Goal: Information Seeking & Learning: Compare options

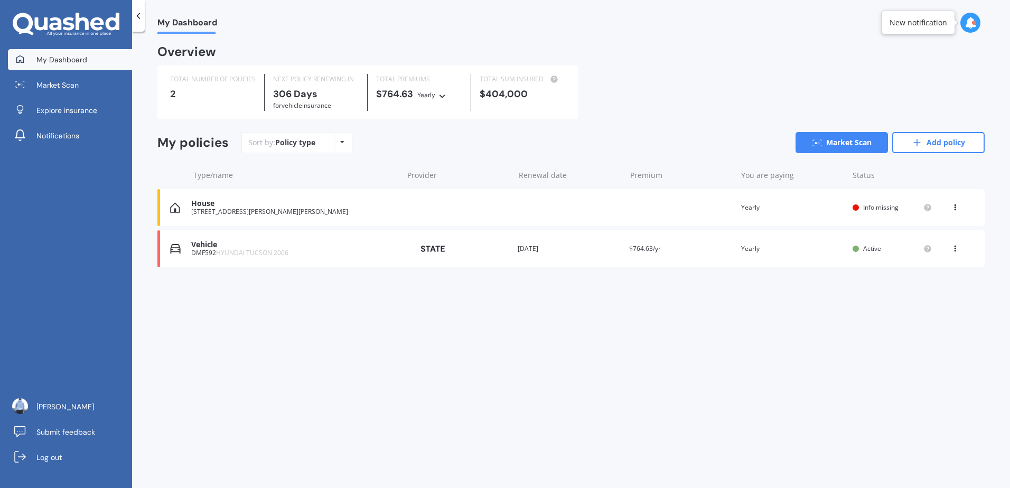
click at [958, 208] on icon at bounding box center [954, 205] width 7 height 6
click at [940, 248] on div "Delete" at bounding box center [931, 248] width 105 height 21
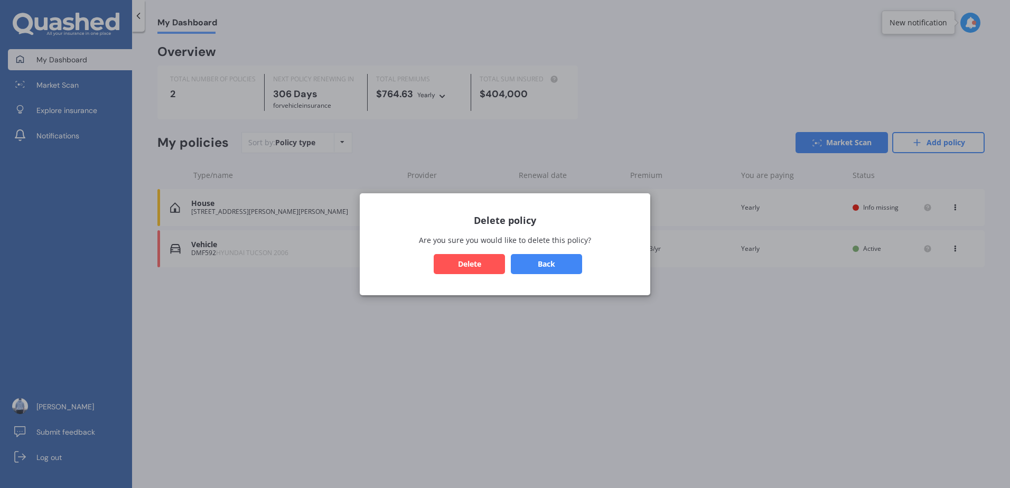
click at [468, 267] on button "Delete" at bounding box center [469, 264] width 71 height 20
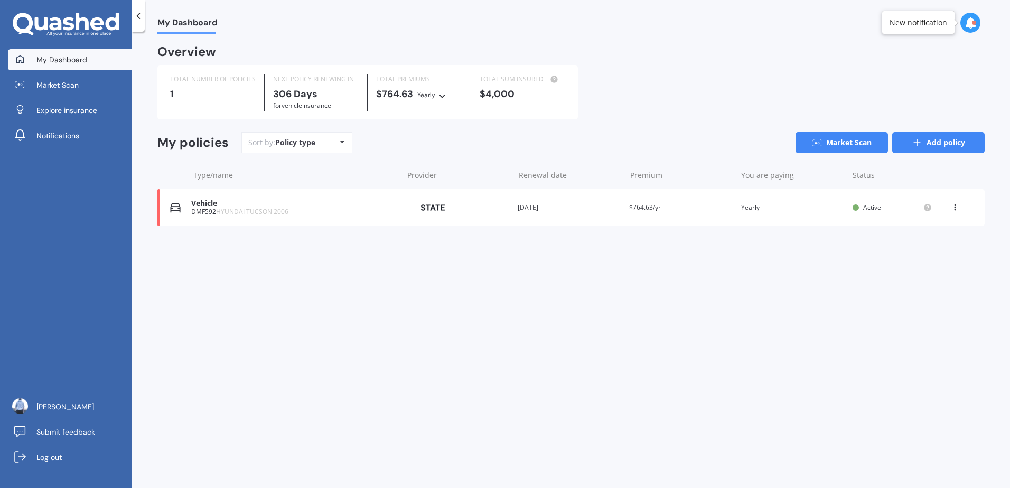
click at [976, 147] on link "Add policy" at bounding box center [938, 142] width 92 height 21
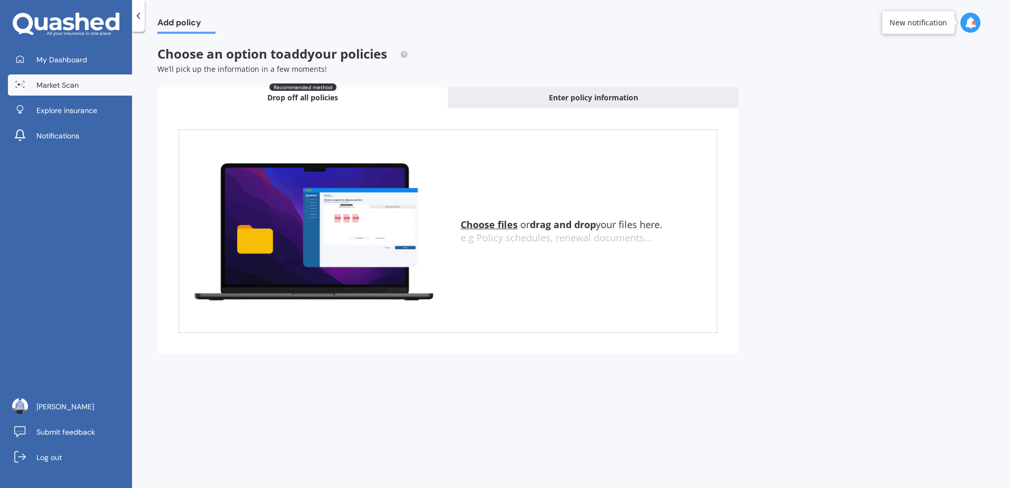
click at [57, 95] on link "Market Scan" at bounding box center [70, 84] width 124 height 21
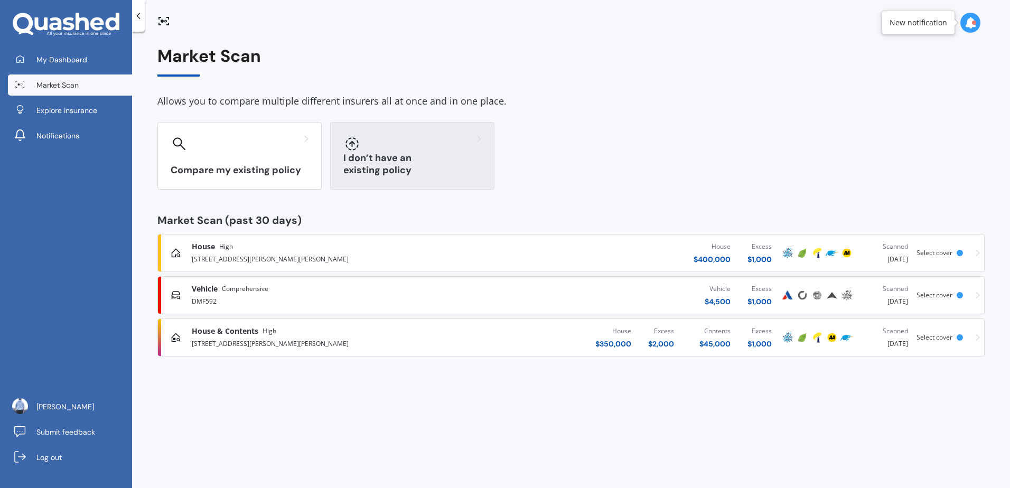
click at [429, 156] on div "I don’t have an existing policy" at bounding box center [412, 156] width 164 height 68
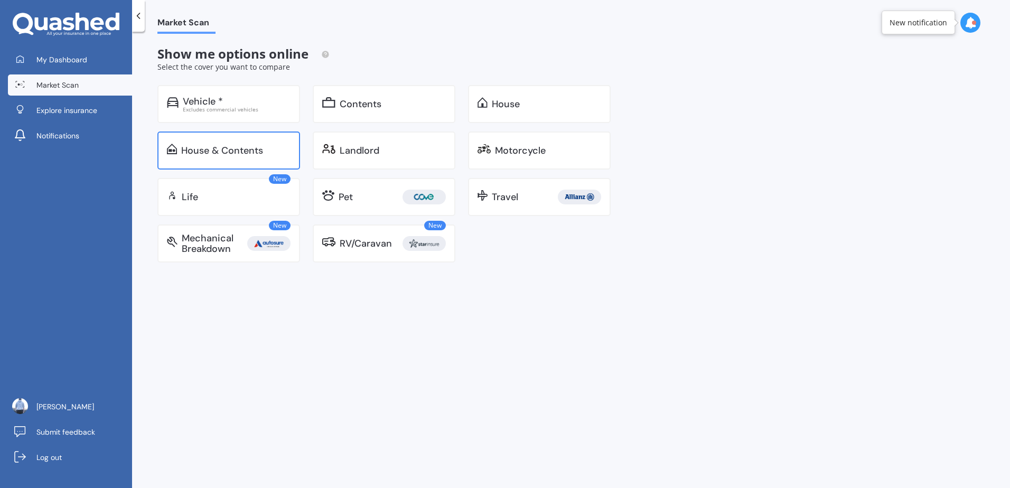
click at [196, 138] on div "House & Contents" at bounding box center [228, 151] width 143 height 38
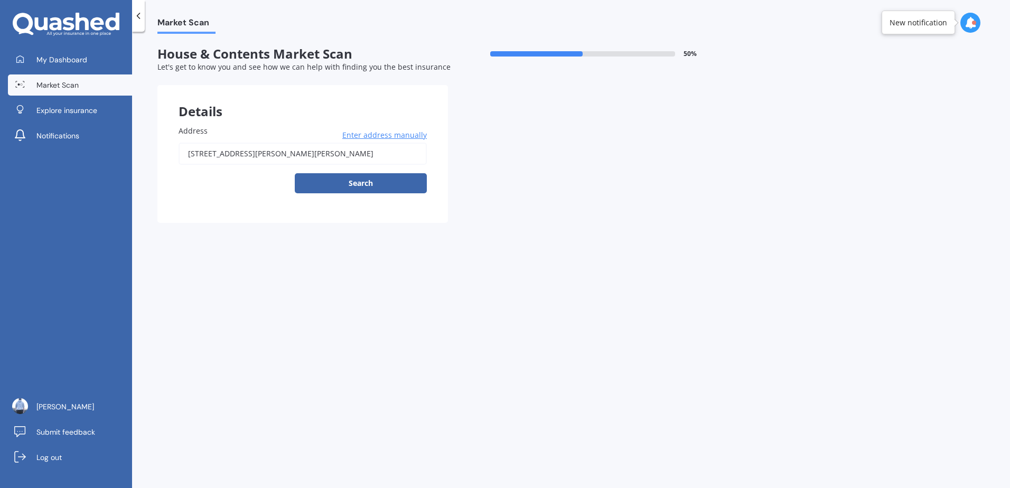
click at [256, 151] on input "[STREET_ADDRESS][PERSON_NAME][PERSON_NAME]" at bounding box center [303, 154] width 248 height 22
drag, startPoint x: 314, startPoint y: 152, endPoint x: 115, endPoint y: 151, distance: 199.7
click at [115, 151] on div "My Dashboard Market Scan Explore insurance Notifications [PERSON_NAME] Submit f…" at bounding box center [505, 244] width 1010 height 488
paste input "[STREET_ADDRESS]"
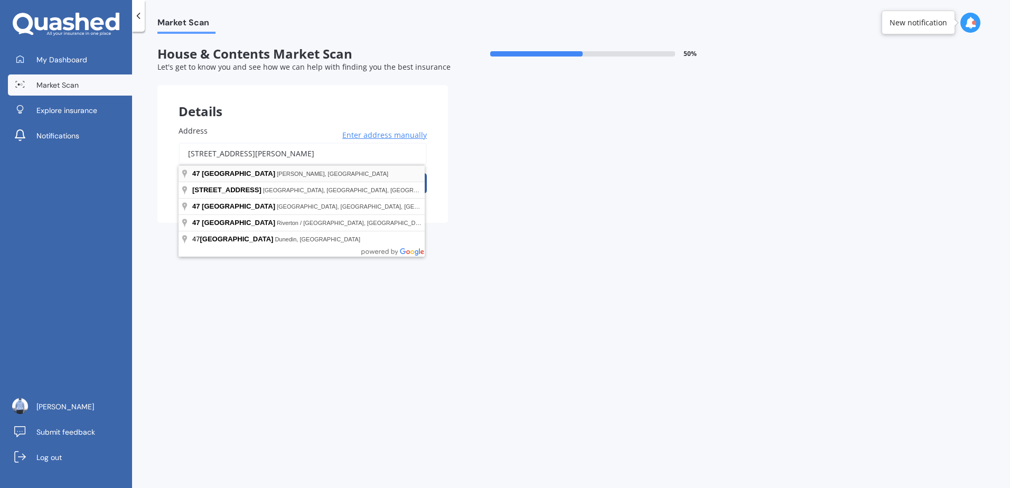
type input "[STREET_ADDRESS][PERSON_NAME]"
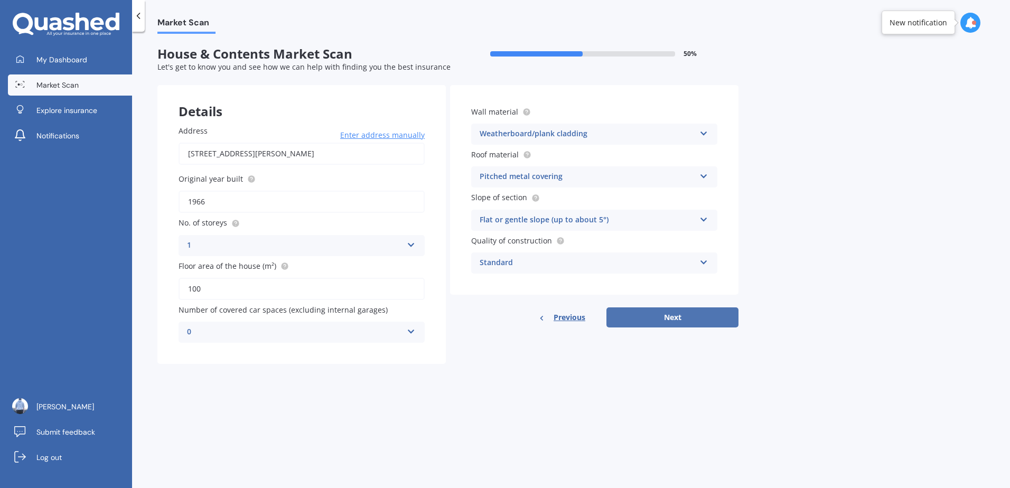
click at [650, 320] on button "Next" at bounding box center [672, 317] width 132 height 20
select select "16"
select select "12"
select select "2000"
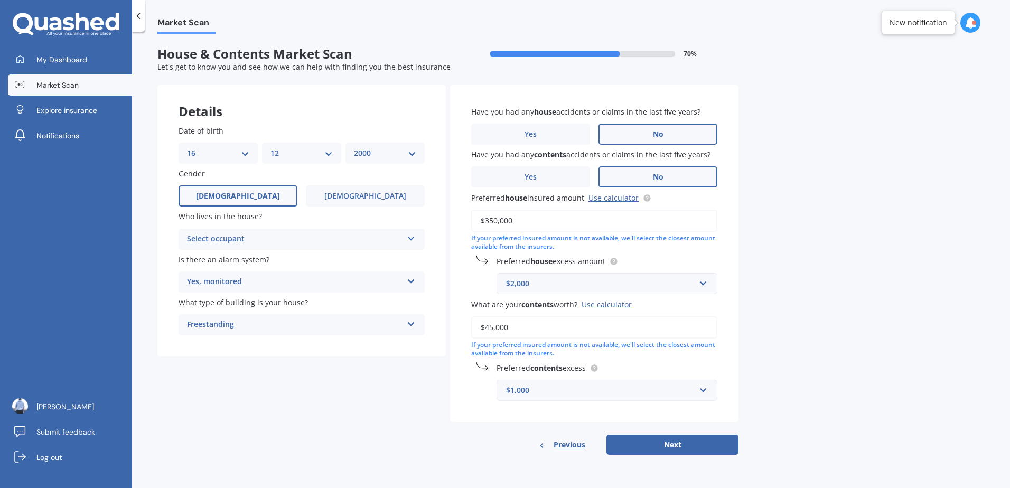
click at [308, 243] on div "Select occupant" at bounding box center [295, 239] width 216 height 13
click at [277, 259] on div "Owner" at bounding box center [301, 259] width 245 height 19
click at [273, 279] on div "Yes, monitored" at bounding box center [295, 282] width 216 height 13
click at [246, 422] on div "Details Date of birth DD 01 02 03 04 05 06 07 08 09 10 11 12 13 14 15 16 17 18 …" at bounding box center [447, 270] width 581 height 370
click at [241, 328] on div "Freestanding" at bounding box center [295, 325] width 216 height 13
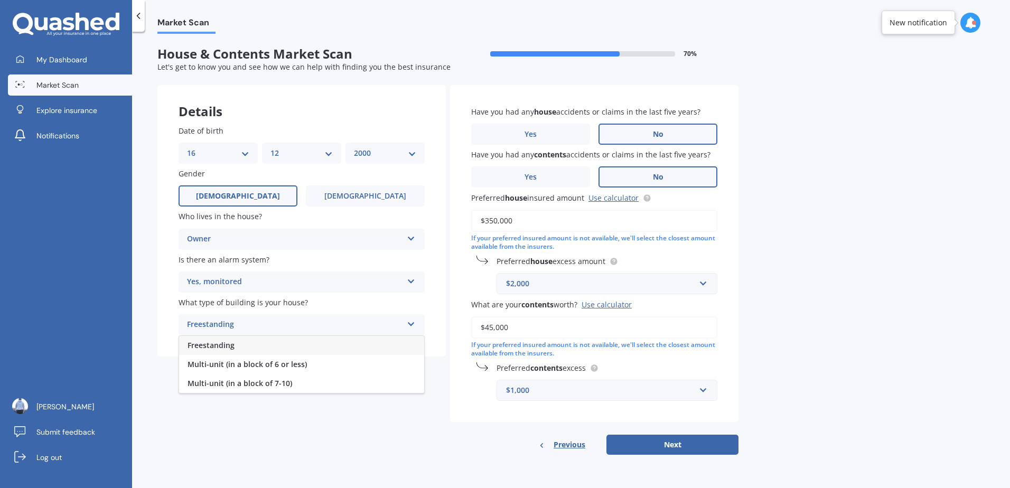
click at [248, 416] on div "Details Date of birth DD 01 02 03 04 05 06 07 08 09 10 11 12 13 14 15 16 17 18 …" at bounding box center [447, 270] width 581 height 370
click at [251, 324] on div "Freestanding" at bounding box center [295, 325] width 216 height 13
drag, startPoint x: 291, startPoint y: 445, endPoint x: 281, endPoint y: 446, distance: 9.6
click at [288, 446] on div "Details Date of birth DD 01 02 03 04 05 06 07 08 09 10 11 12 13 14 15 16 17 18 …" at bounding box center [447, 270] width 581 height 370
click at [772, 249] on div "Market Scan House & Contents Market Scan 70 % Let's get to know you and see how…" at bounding box center [571, 262] width 878 height 456
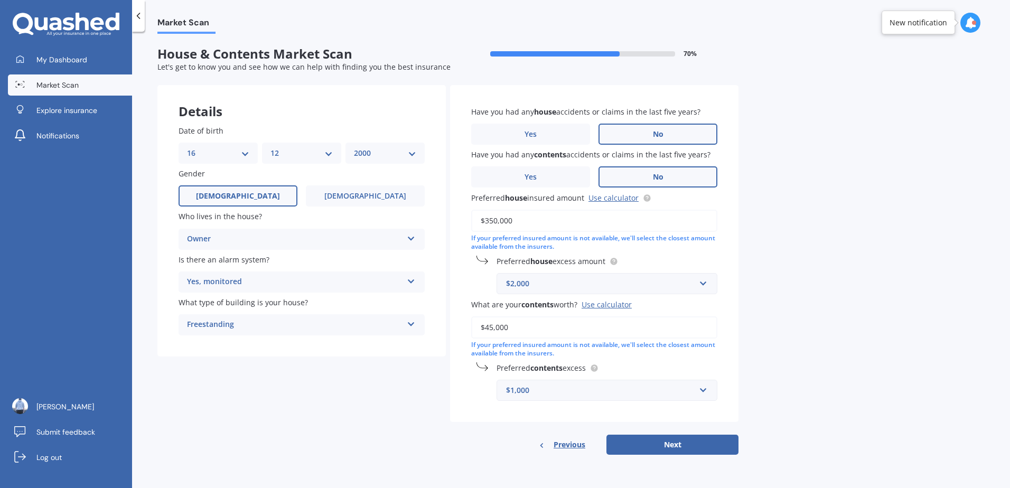
click at [469, 277] on div "Have you had any house accidents or claims in the last five years? Yes No Have …" at bounding box center [594, 254] width 288 height 338
click at [514, 275] on input "text" at bounding box center [603, 284] width 211 height 20
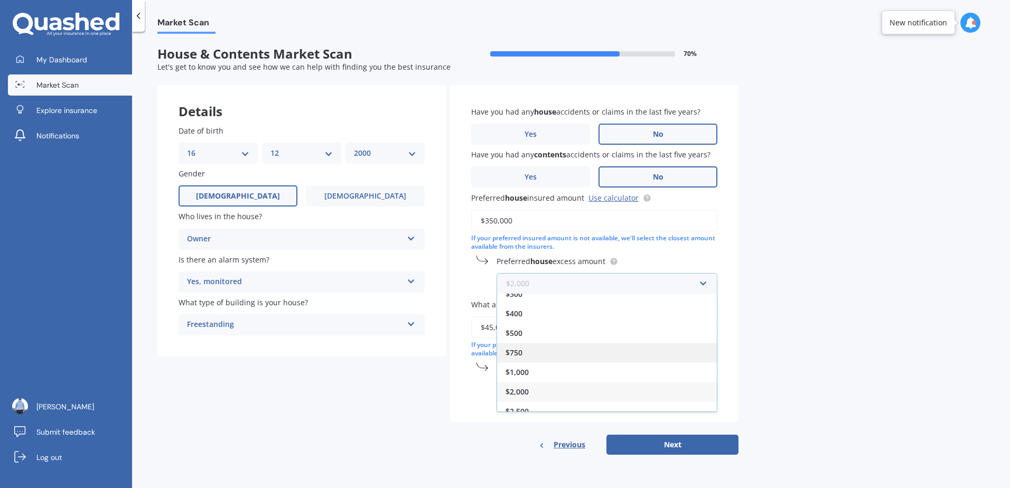
scroll to position [19, 0]
click at [528, 397] on span "$2,500" at bounding box center [516, 402] width 23 height 10
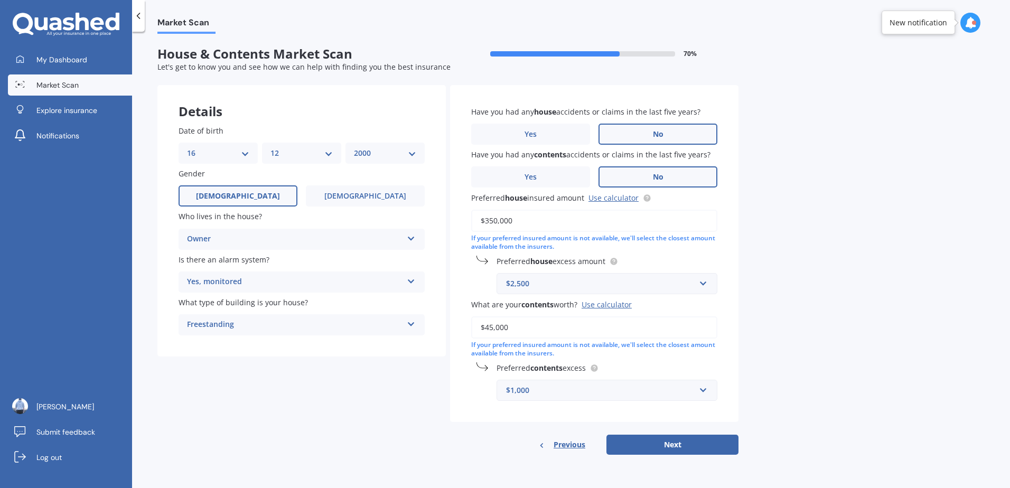
click at [482, 278] on div "Preferred house excess amount $2,500 $300 $400 $500 $750 $1,000 $2,000 $2,500" at bounding box center [594, 275] width 246 height 39
click at [532, 398] on input "text" at bounding box center [603, 390] width 211 height 20
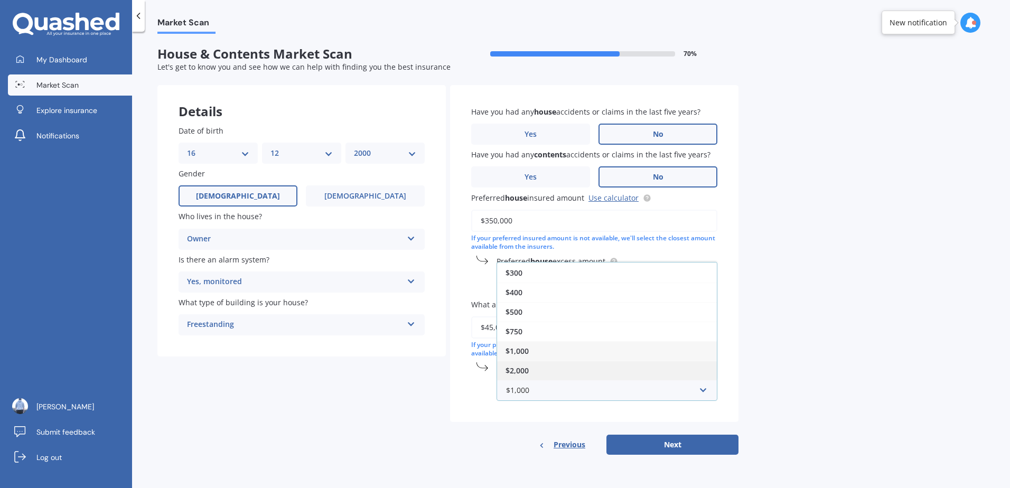
click at [532, 370] on div "$2,000" at bounding box center [607, 371] width 220 height 20
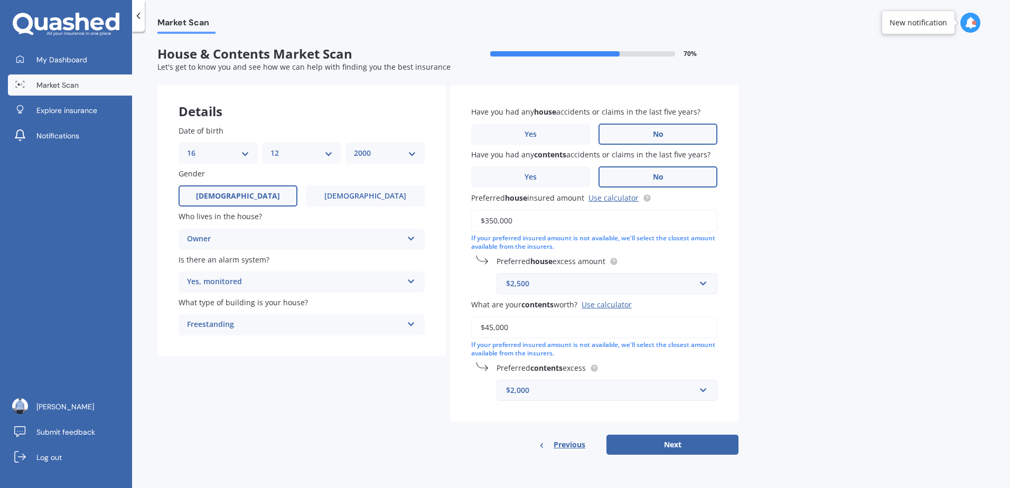
click at [468, 416] on div "Have you had any house accidents or claims in the last five years? Yes No Have …" at bounding box center [594, 254] width 288 height 338
click at [537, 384] on input "text" at bounding box center [603, 390] width 211 height 20
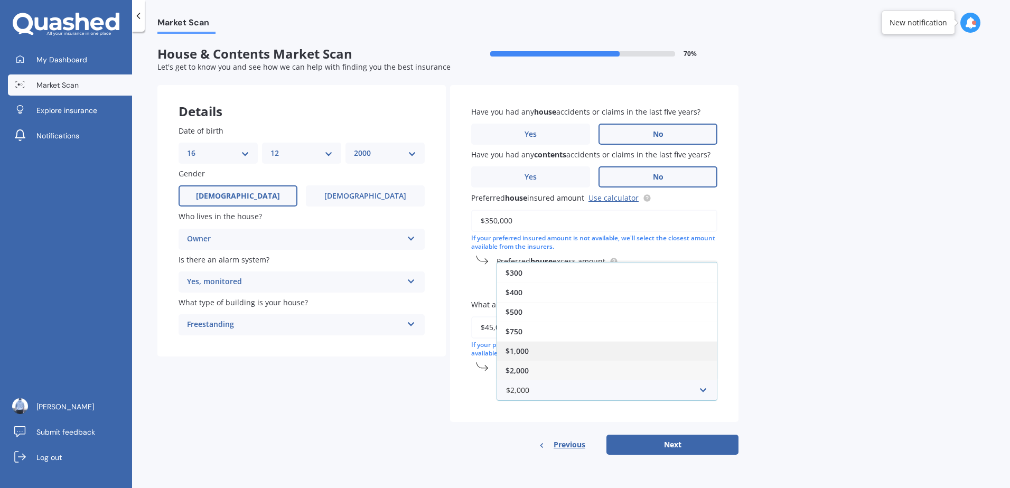
click at [539, 352] on div "$1,000" at bounding box center [607, 351] width 220 height 20
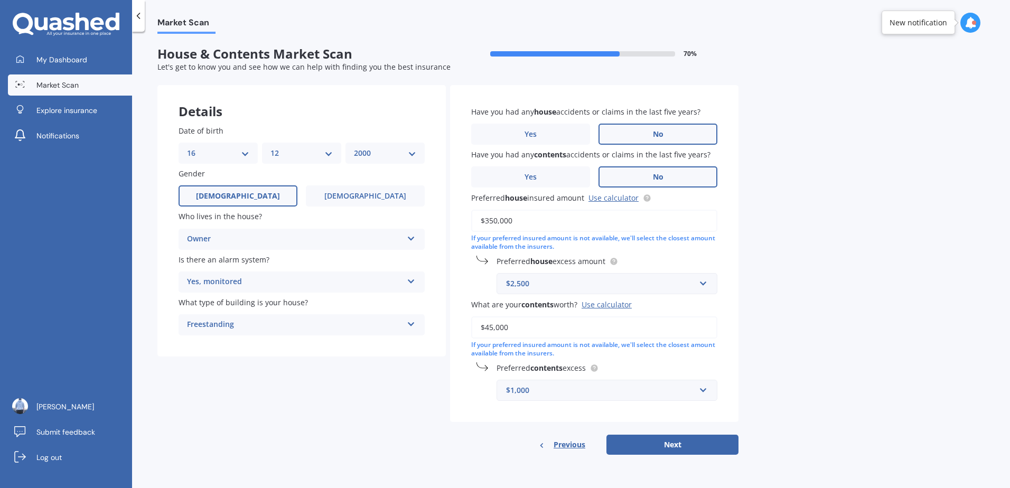
click at [493, 406] on div "Have you had any house accidents or claims in the last five years? Yes No Have …" at bounding box center [594, 254] width 288 height 338
click at [493, 331] on input "$45,000" at bounding box center [594, 327] width 246 height 22
click at [481, 303] on span "What are your contents worth?" at bounding box center [524, 304] width 106 height 10
click at [481, 316] on input "$45,000" at bounding box center [594, 327] width 246 height 22
click at [488, 220] on input "$350,000" at bounding box center [594, 221] width 246 height 22
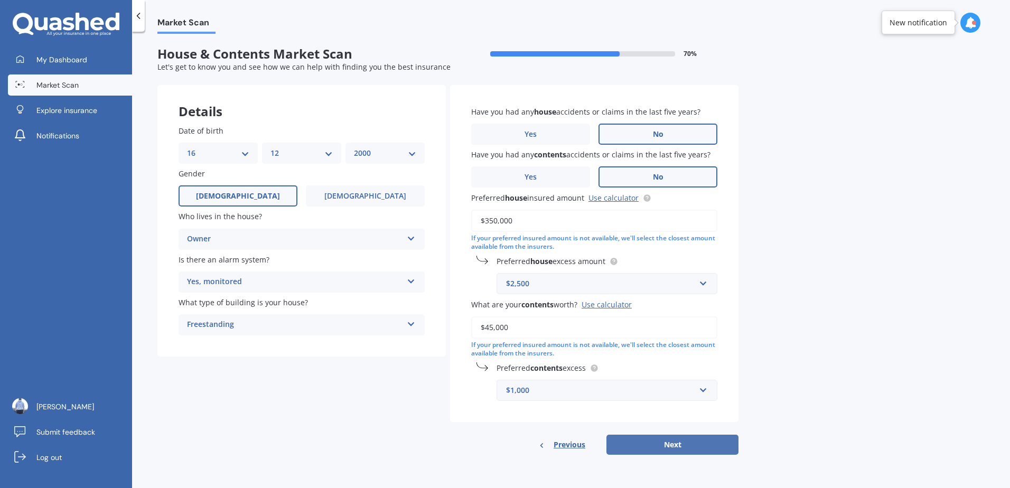
click at [680, 447] on button "Next" at bounding box center [672, 445] width 132 height 20
select select "16"
select select "12"
select select "2000"
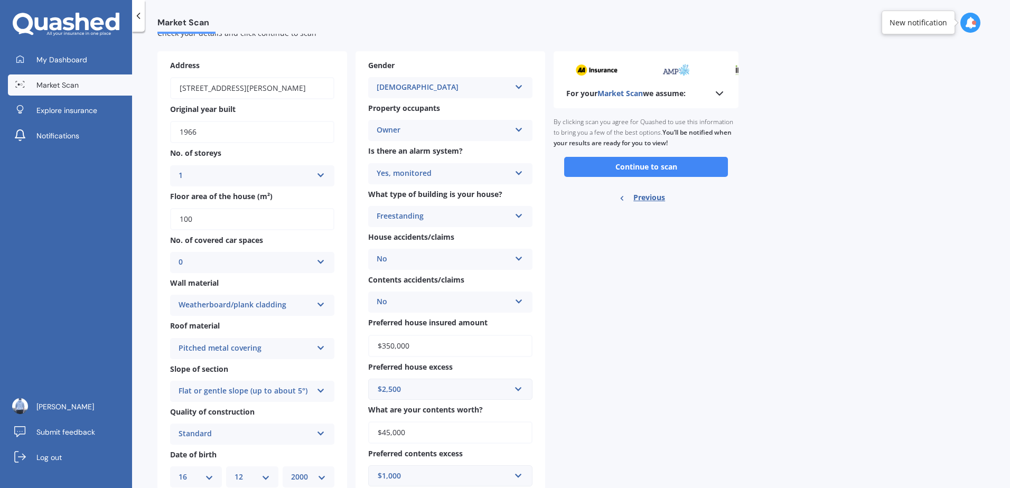
scroll to position [69, 0]
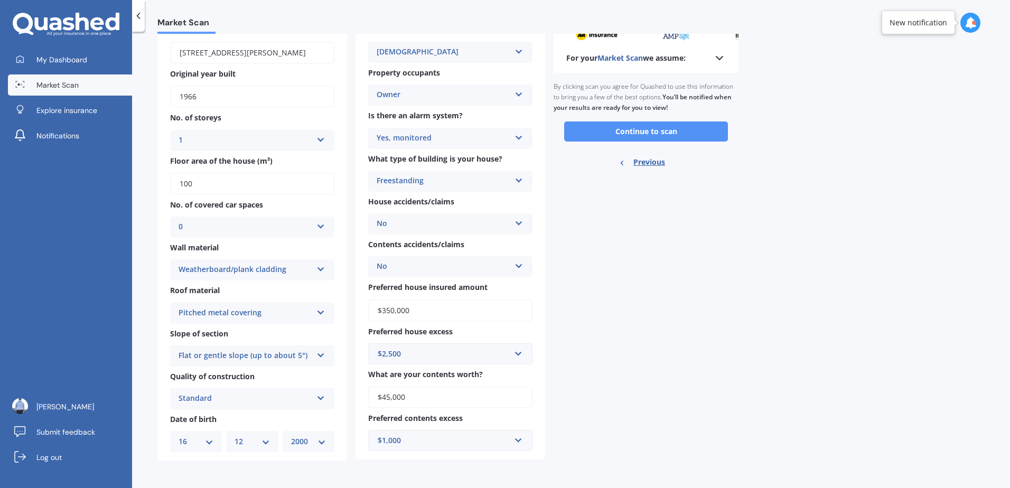
click at [604, 132] on button "Continue to scan" at bounding box center [646, 131] width 164 height 20
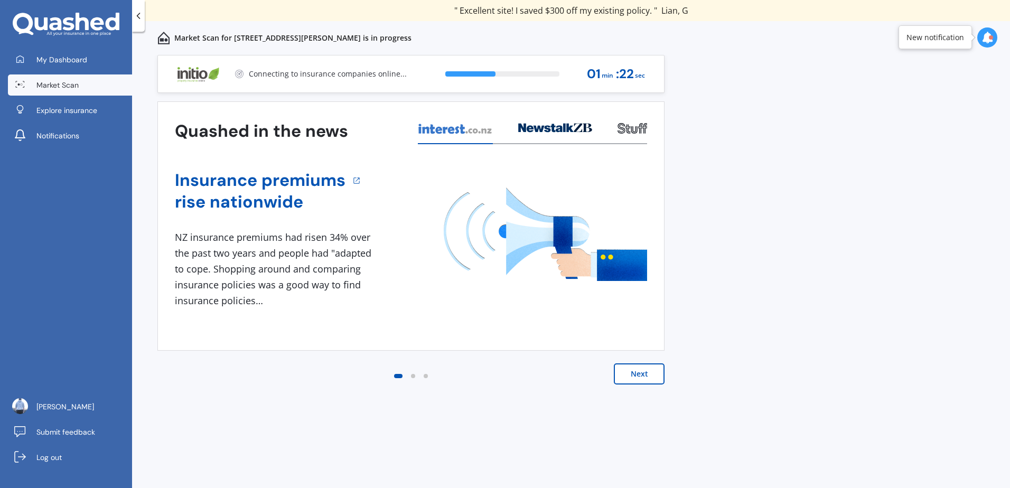
click at [779, 154] on div "Previous 60,000+ Kiwis have signed up to shop and save on insurance with us " H…" at bounding box center [571, 283] width 878 height 456
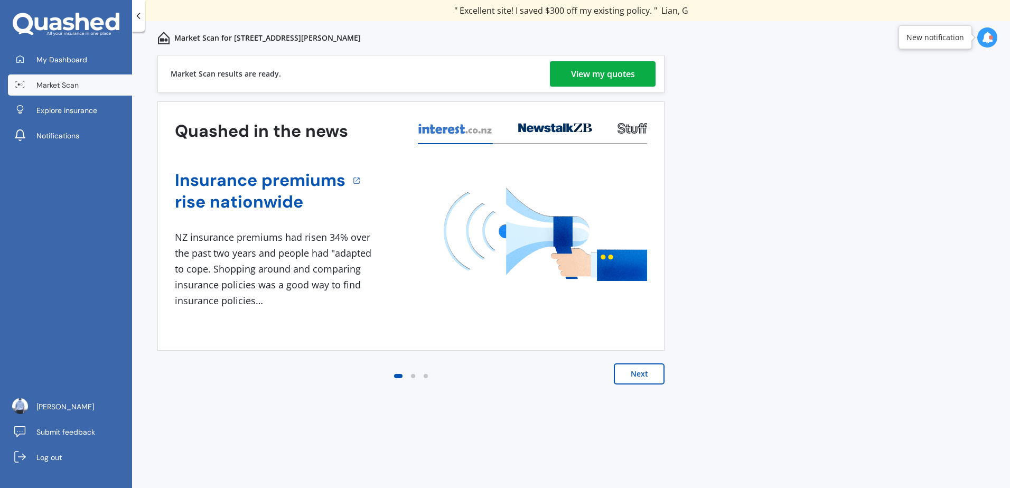
click at [611, 51] on div "Market Scan for [STREET_ADDRESS][PERSON_NAME]" at bounding box center [571, 38] width 878 height 34
click at [611, 67] on div "View my quotes" at bounding box center [603, 73] width 64 height 25
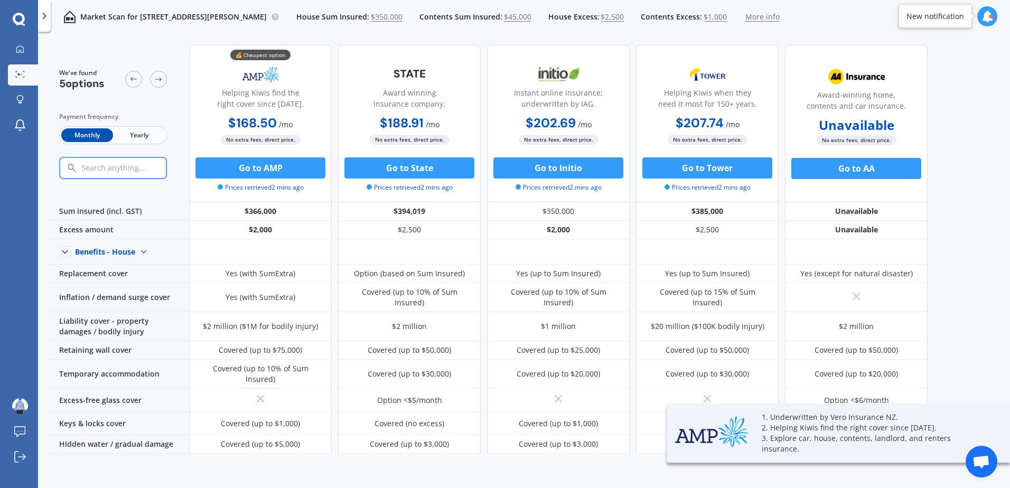
click at [135, 131] on span "Yearly" at bounding box center [139, 135] width 52 height 14
click at [80, 135] on span "Monthly" at bounding box center [87, 135] width 52 height 14
click at [121, 133] on span "Yearly" at bounding box center [139, 135] width 52 height 14
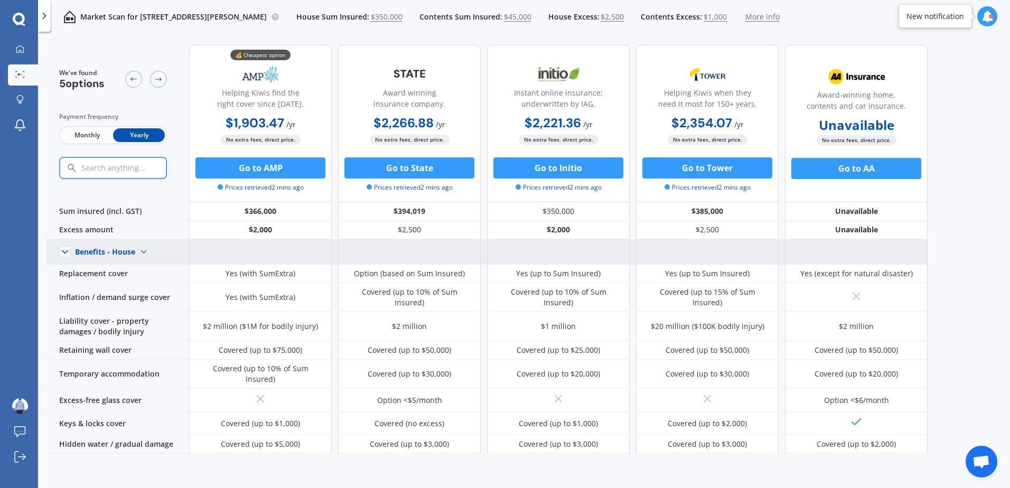
click at [139, 254] on img at bounding box center [143, 252] width 17 height 17
click at [130, 290] on span "Benefits - Contents" at bounding box center [117, 289] width 67 height 10
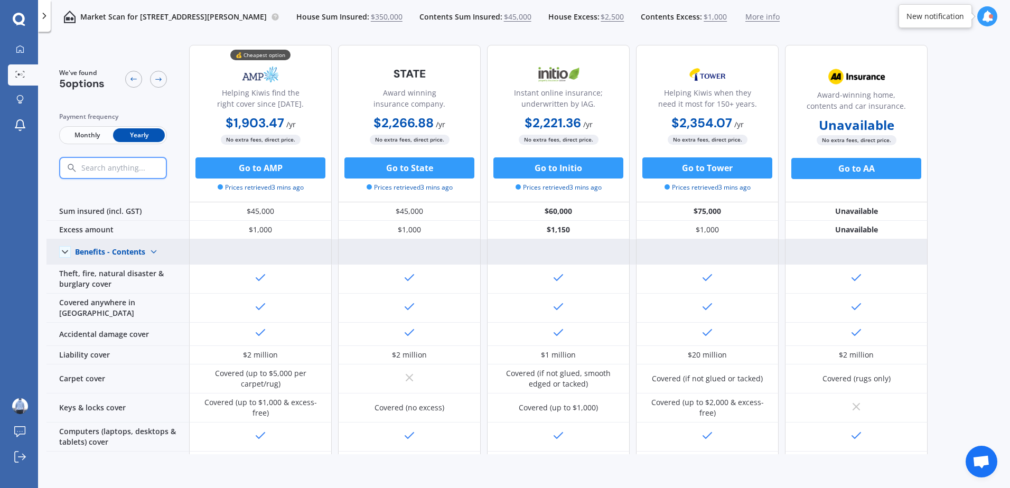
click at [128, 253] on div "Benefits - Contents" at bounding box center [110, 252] width 70 height 10
click at [128, 271] on span "Benefits - House" at bounding box center [113, 270] width 58 height 10
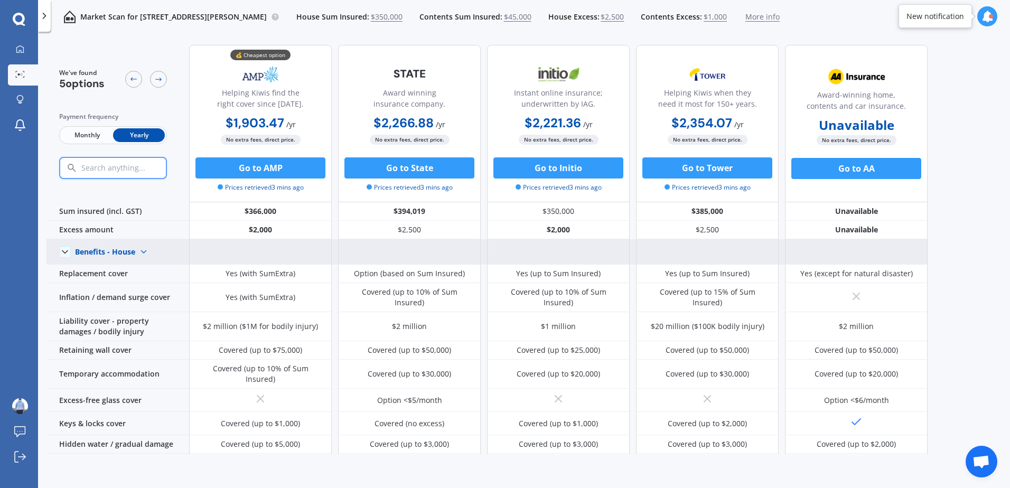
click at [135, 245] on img at bounding box center [143, 252] width 17 height 17
click at [127, 287] on span "Benefits - Contents" at bounding box center [117, 289] width 67 height 10
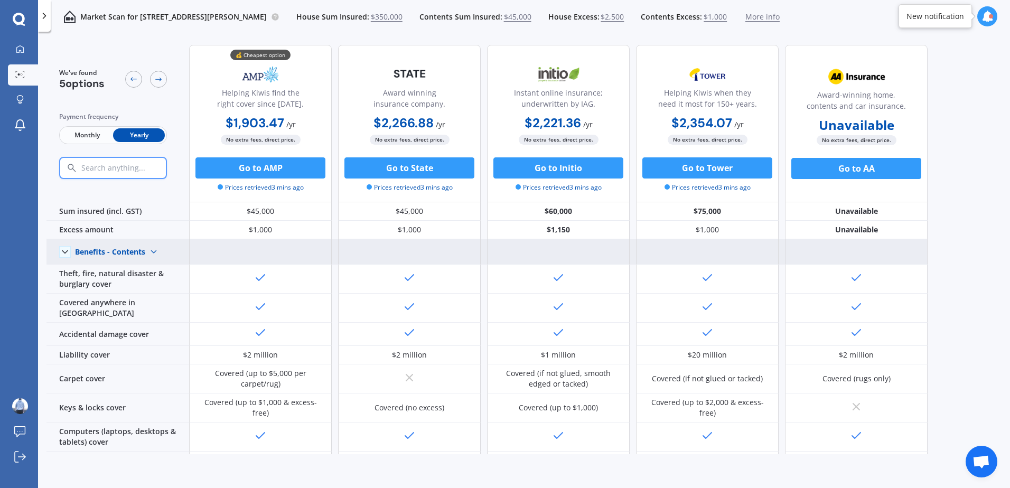
click at [126, 253] on div "Benefits - Contents" at bounding box center [110, 252] width 70 height 10
click at [125, 269] on span "Benefits - House" at bounding box center [113, 270] width 58 height 10
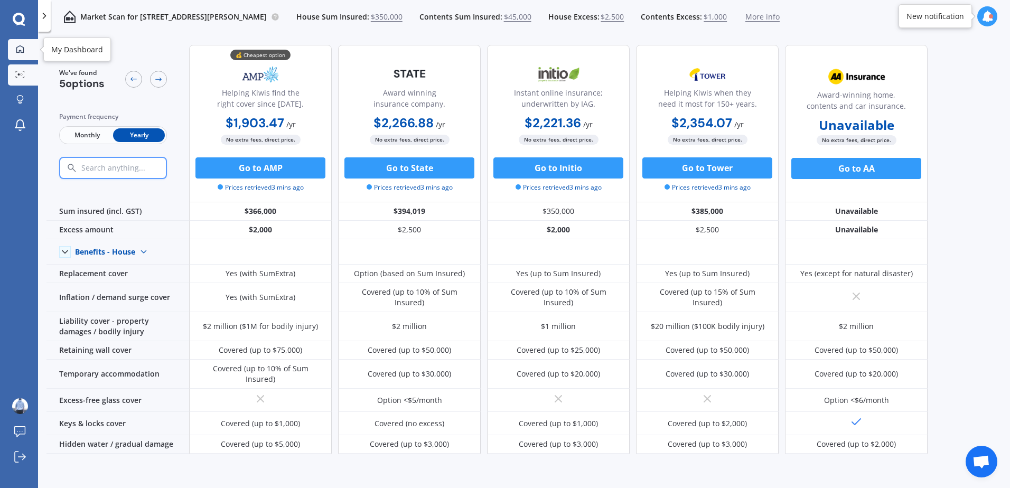
click at [18, 51] on icon at bounding box center [20, 49] width 8 height 8
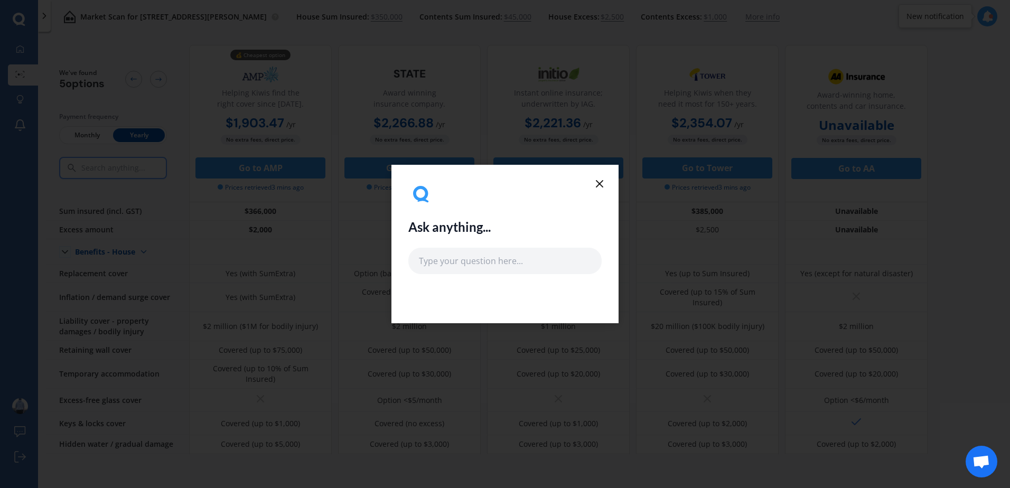
click at [592, 186] on div "Ask anything..." at bounding box center [504, 228] width 193 height 92
click at [596, 185] on icon at bounding box center [599, 183] width 13 height 13
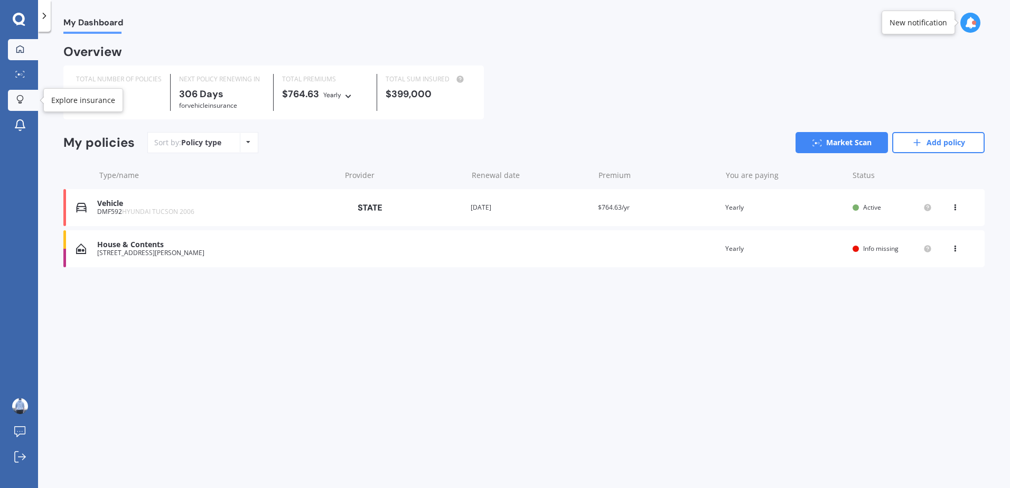
click at [14, 92] on link "Explore insurance" at bounding box center [23, 100] width 30 height 21
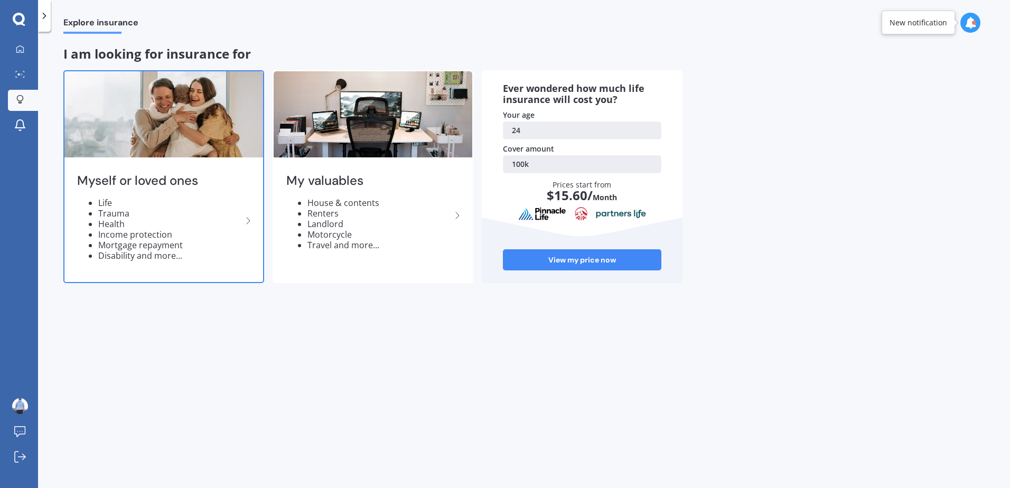
click at [149, 178] on h2 "Myself or loved ones" at bounding box center [159, 181] width 165 height 16
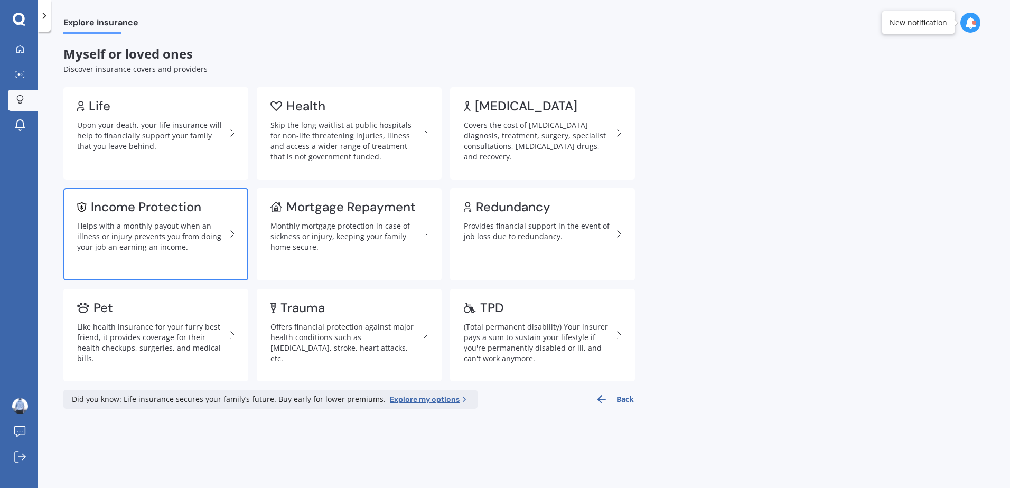
click at [194, 248] on div "Helps with a monthly payout when an illness or injury prevents you from doing y…" at bounding box center [151, 237] width 149 height 32
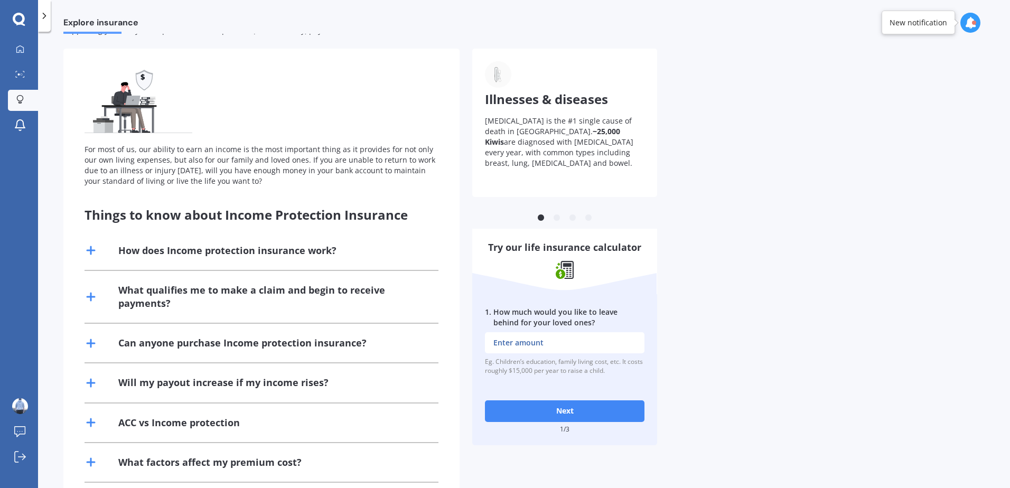
scroll to position [110, 0]
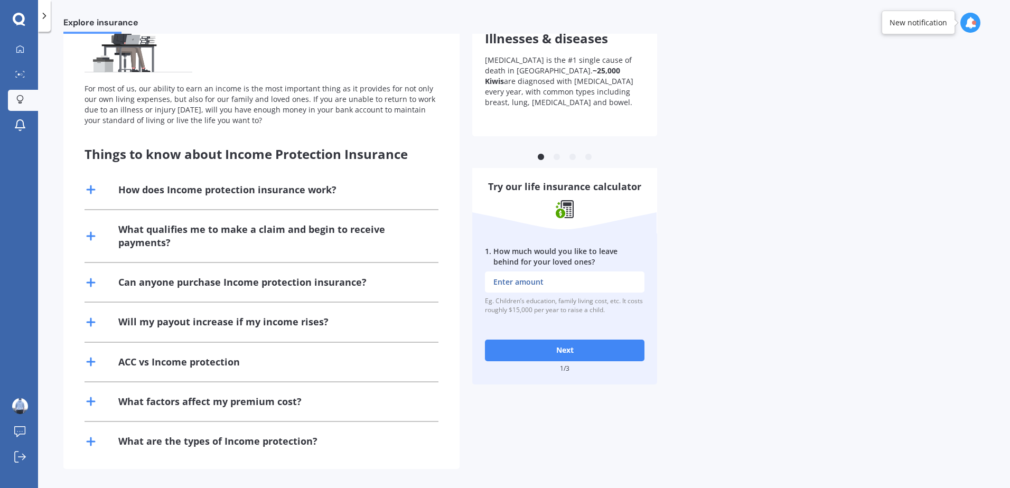
click at [183, 184] on div "How does Income protection insurance work?" at bounding box center [227, 189] width 218 height 13
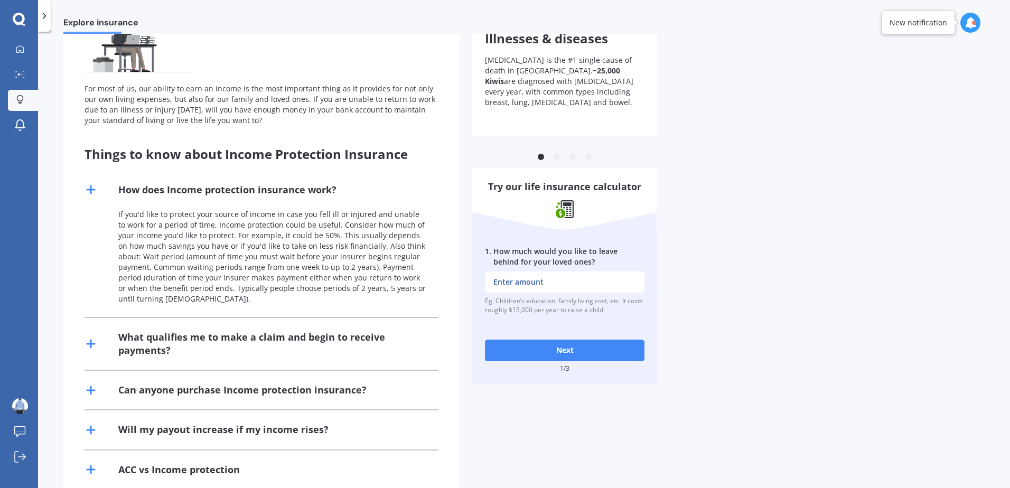
click at [199, 182] on div "How does Income protection insurance work?" at bounding box center [262, 190] width 354 height 39
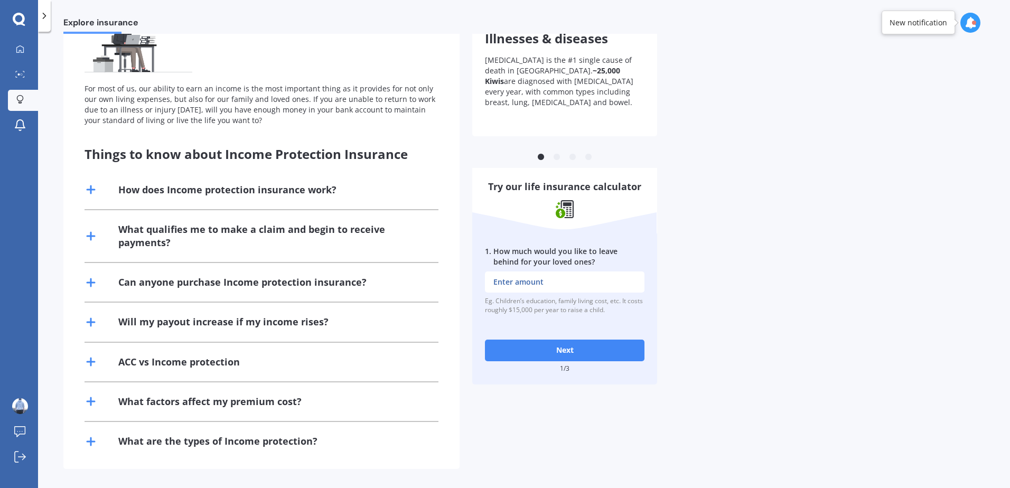
click at [537, 351] on button "Next" at bounding box center [565, 350] width 160 height 21
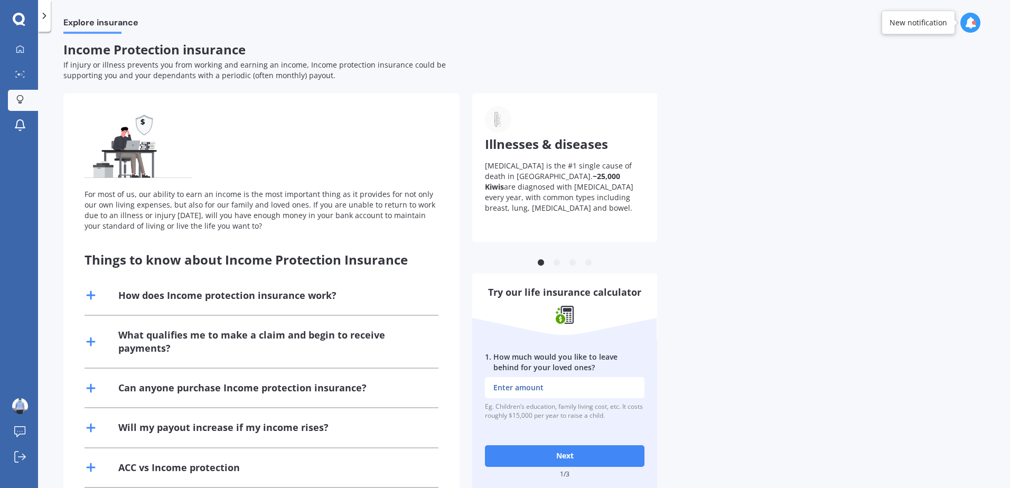
scroll to position [0, 0]
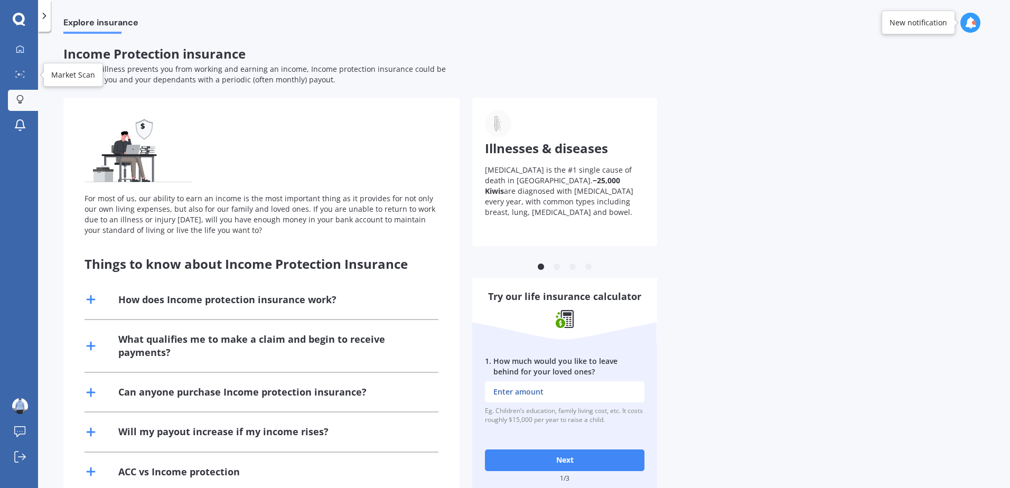
click at [25, 93] on link "Explore insurance" at bounding box center [23, 100] width 30 height 21
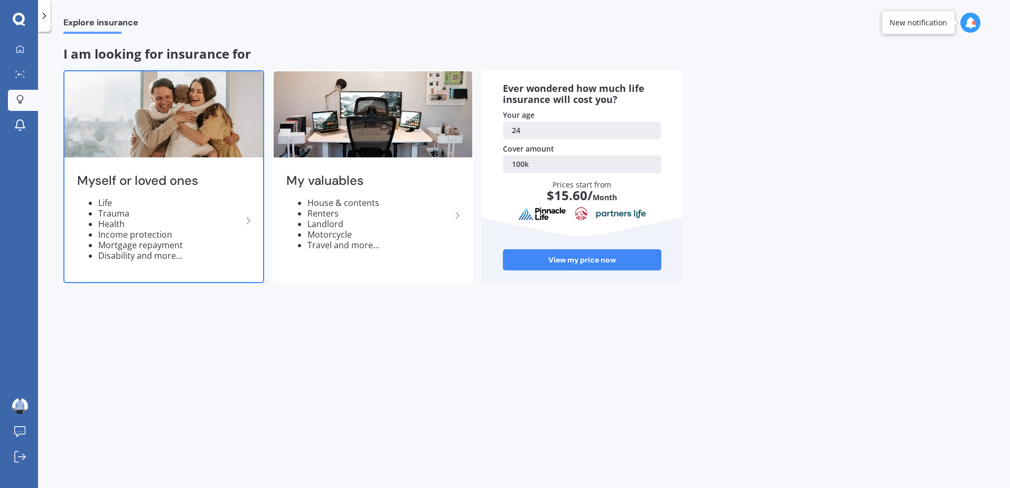
click at [153, 195] on div "Myself or loved ones Life Trauma Health Income protection Mortgage repayment Di…" at bounding box center [163, 221] width 199 height 122
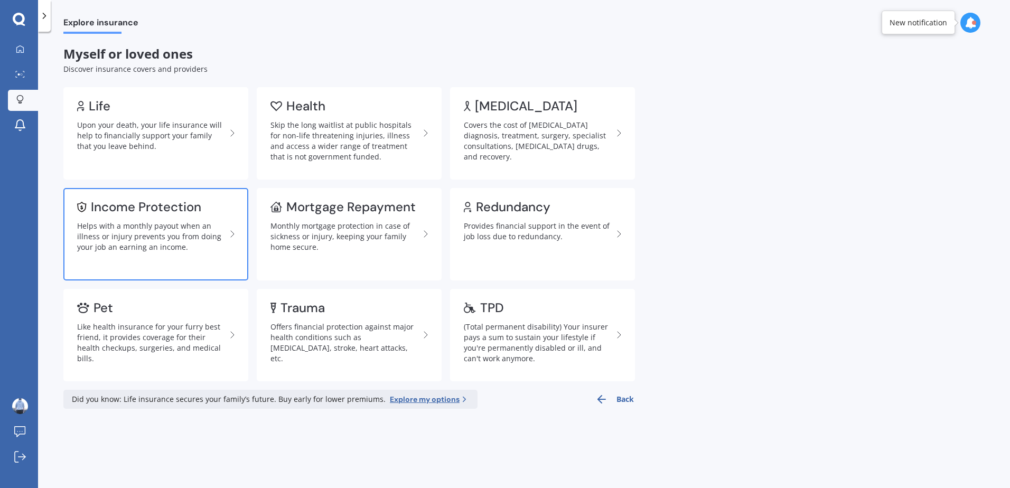
click at [165, 212] on div "Income Protection" at bounding box center [146, 207] width 110 height 11
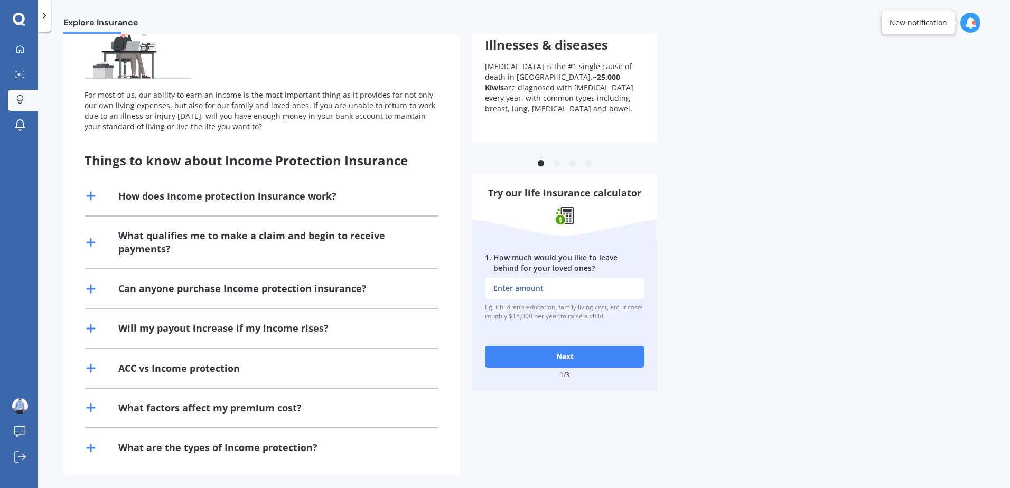
scroll to position [110, 0]
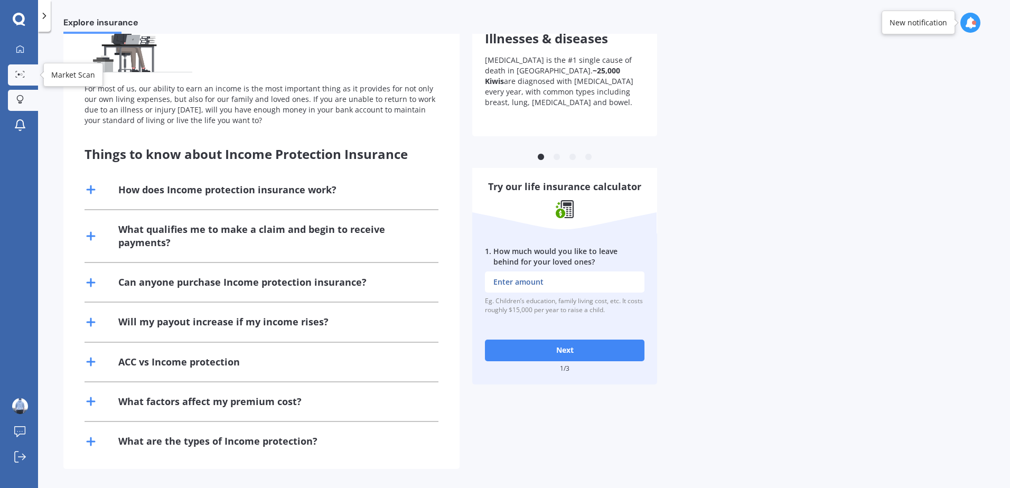
click at [13, 72] on div at bounding box center [20, 75] width 16 height 8
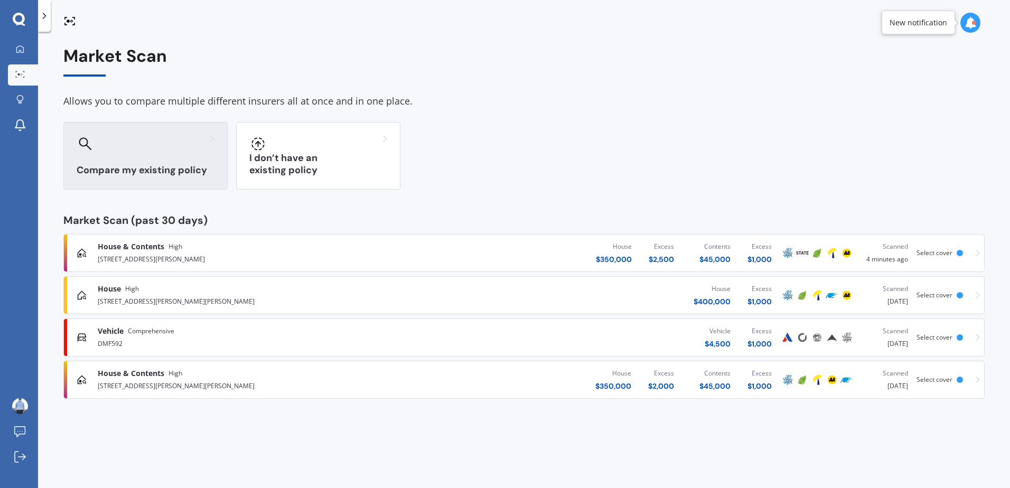
click at [179, 158] on div "Compare my existing policy" at bounding box center [145, 156] width 164 height 68
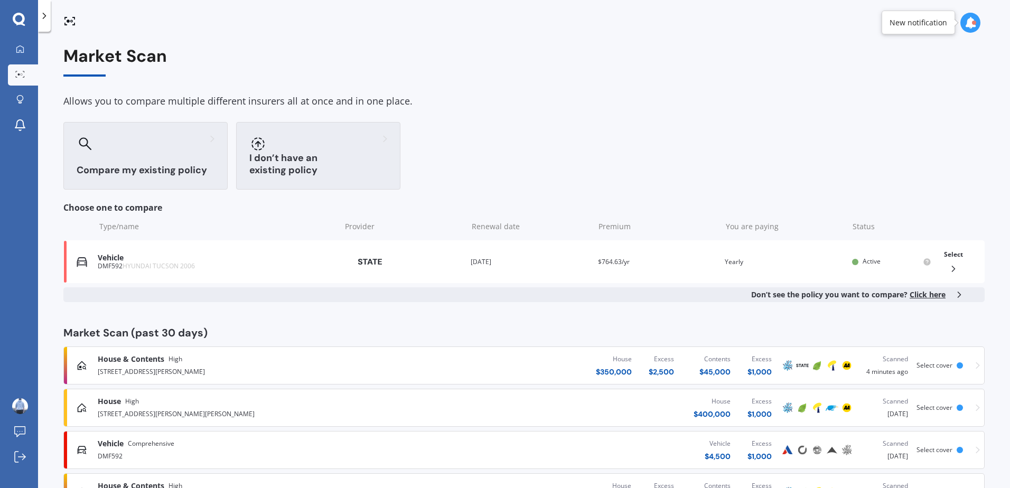
click at [334, 144] on div at bounding box center [318, 143] width 138 height 17
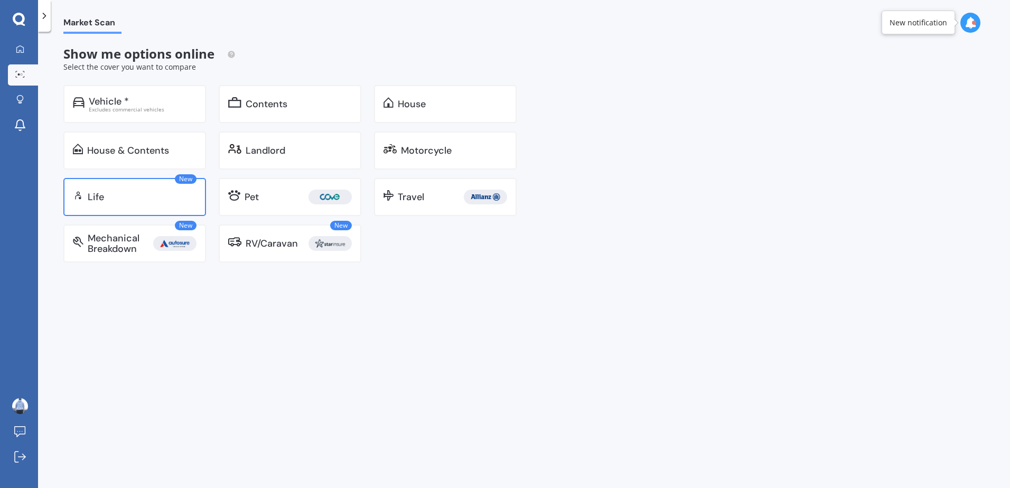
click at [117, 192] on div "Life" at bounding box center [142, 197] width 109 height 11
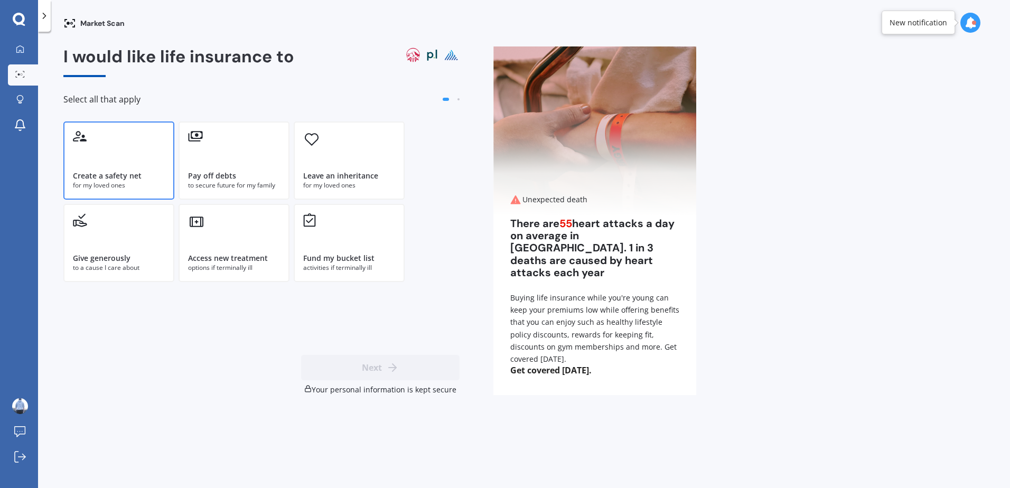
click at [139, 145] on div "Create a safety net for my loved ones" at bounding box center [118, 160] width 111 height 78
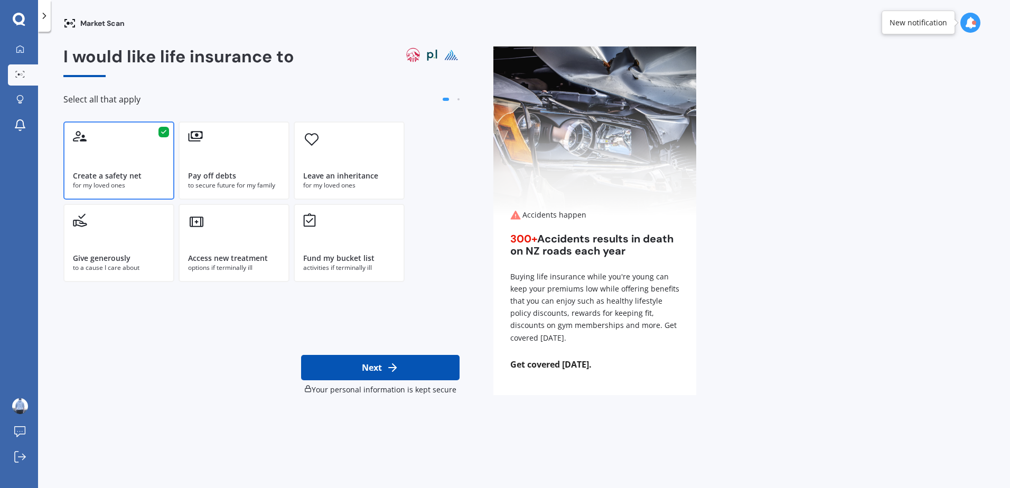
click at [400, 361] on button "Next" at bounding box center [380, 367] width 158 height 25
select select "16"
select select "12"
select select "2000"
select select "No manual work e.g. lawyer, consultant, engineer"
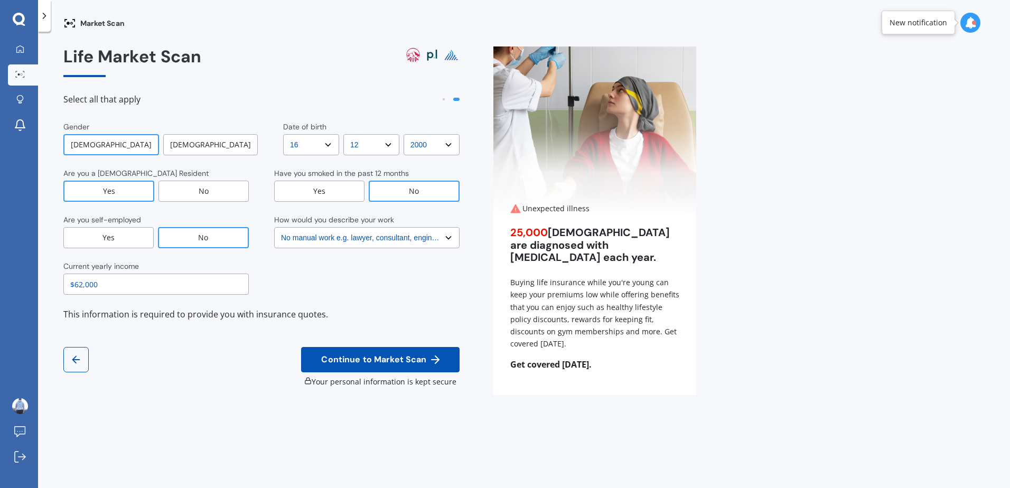
click at [376, 246] on select "Select No manual work e.g. lawyer, consultant, engineer Light manual work [PERS…" at bounding box center [366, 237] width 185 height 21
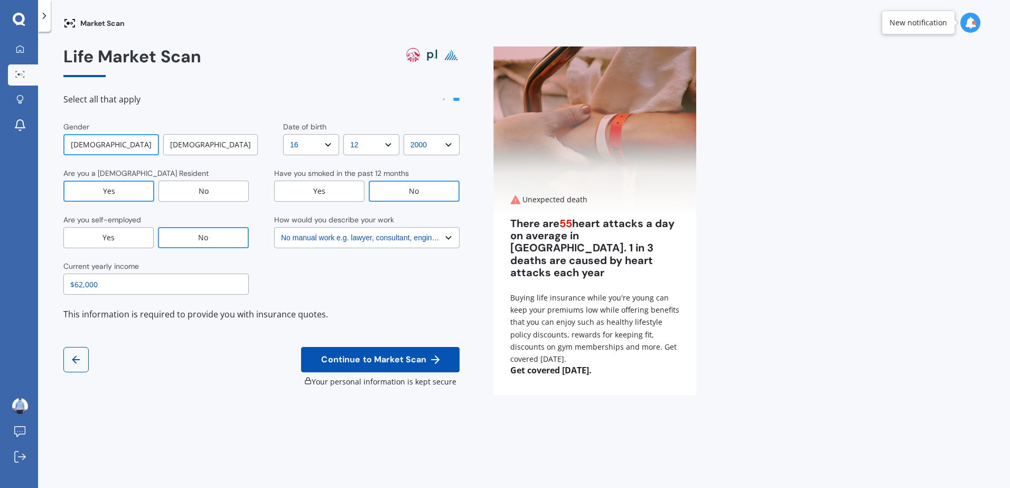
click at [370, 241] on select "Select No manual work e.g. lawyer, consultant, engineer Light manual work [PERS…" at bounding box center [366, 237] width 185 height 21
click at [399, 355] on span "Continue to Market Scan" at bounding box center [373, 360] width 109 height 10
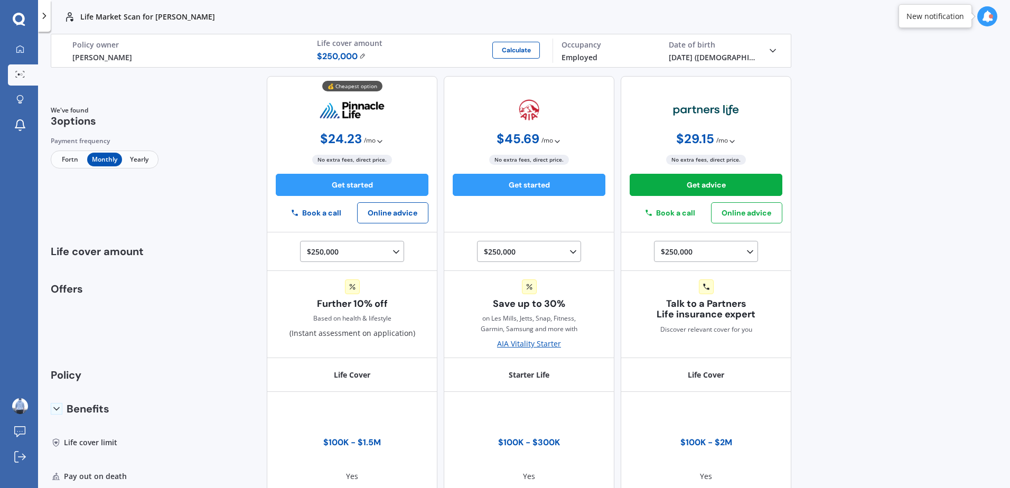
click at [370, 137] on span "/ mo" at bounding box center [370, 140] width 12 height 11
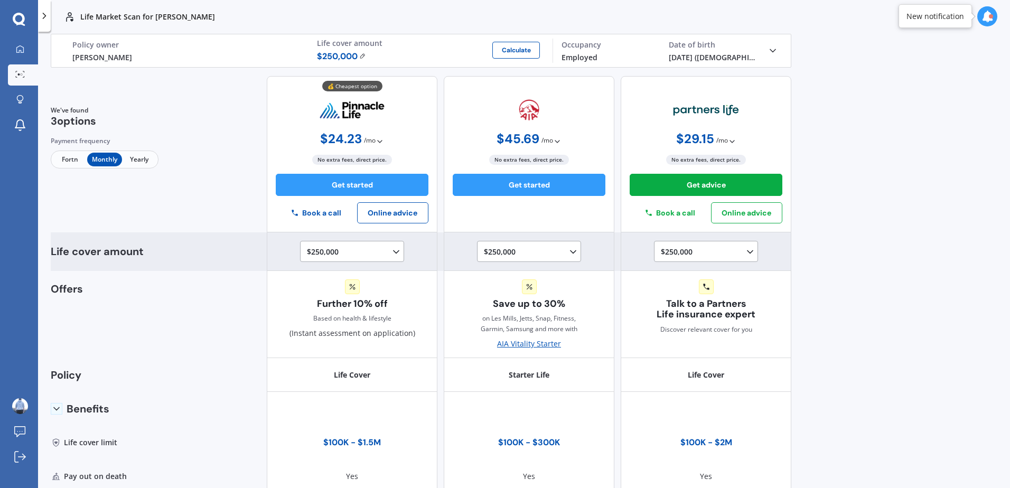
click at [329, 256] on div "$250,000 $100,000 $150,000 $200,000 $250,000 $300,000 $350,000 $400,000 $500,00…" at bounding box center [354, 252] width 95 height 13
click at [329, 351] on span "$300,000" at bounding box center [332, 348] width 32 height 10
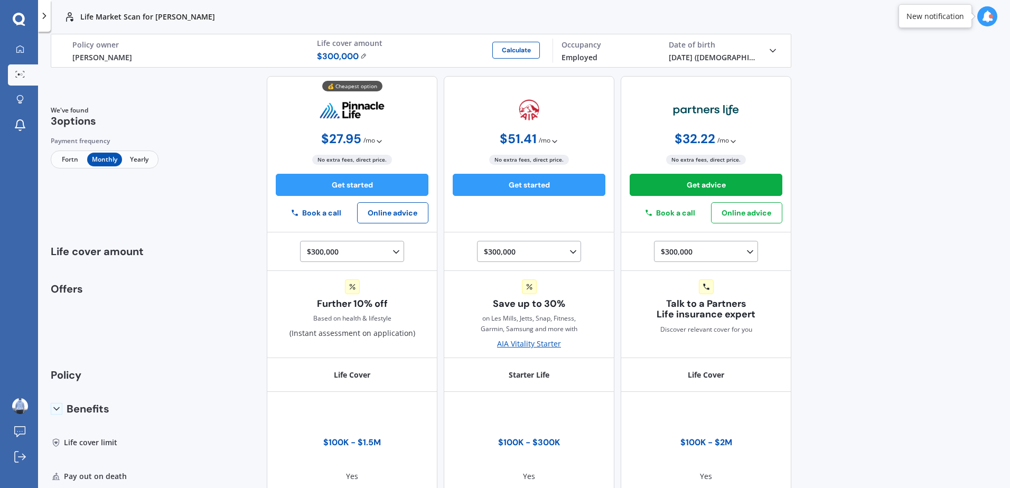
click at [132, 160] on span "Yearly" at bounding box center [139, 160] width 34 height 14
click at [98, 160] on span "Monthly" at bounding box center [104, 160] width 34 height 14
click at [141, 156] on span "Yearly" at bounding box center [139, 160] width 34 height 14
click at [106, 158] on span "Monthly" at bounding box center [104, 160] width 34 height 14
click at [135, 158] on span "Yearly" at bounding box center [139, 160] width 34 height 14
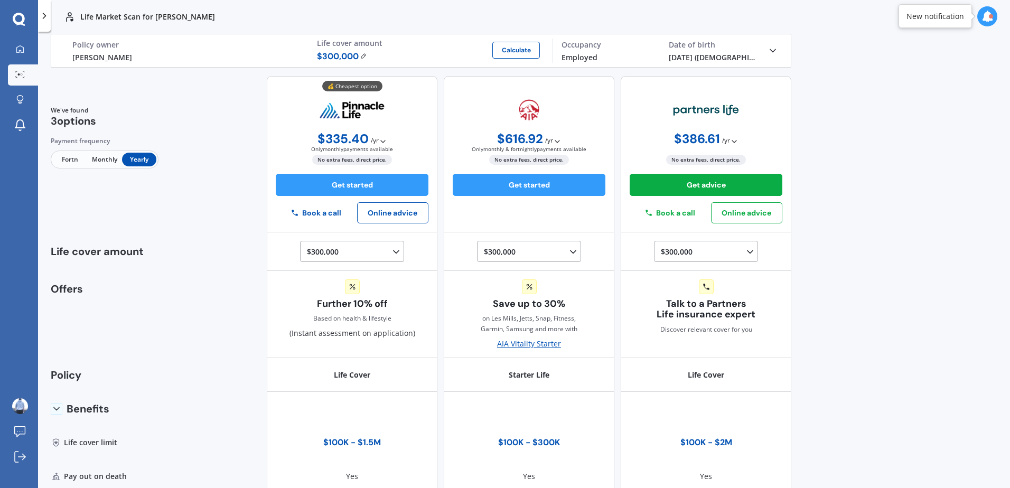
click at [97, 158] on span "Monthly" at bounding box center [104, 160] width 34 height 14
click at [135, 157] on span "Yearly" at bounding box center [139, 160] width 34 height 14
click at [96, 157] on span "Monthly" at bounding box center [104, 160] width 34 height 14
click at [20, 74] on circle at bounding box center [19, 74] width 2 height 2
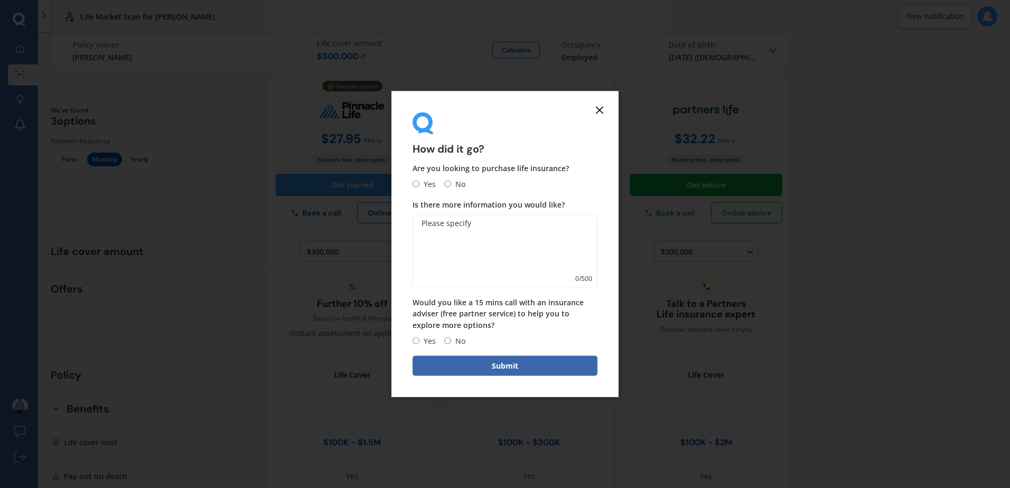
click at [448, 181] on input "No" at bounding box center [447, 184] width 7 height 7
radio input "true"
click at [541, 373] on button "Submit" at bounding box center [505, 365] width 185 height 20
drag, startPoint x: 466, startPoint y: 340, endPoint x: 452, endPoint y: 340, distance: 14.3
click at [465, 340] on div "Yes No" at bounding box center [505, 340] width 185 height 13
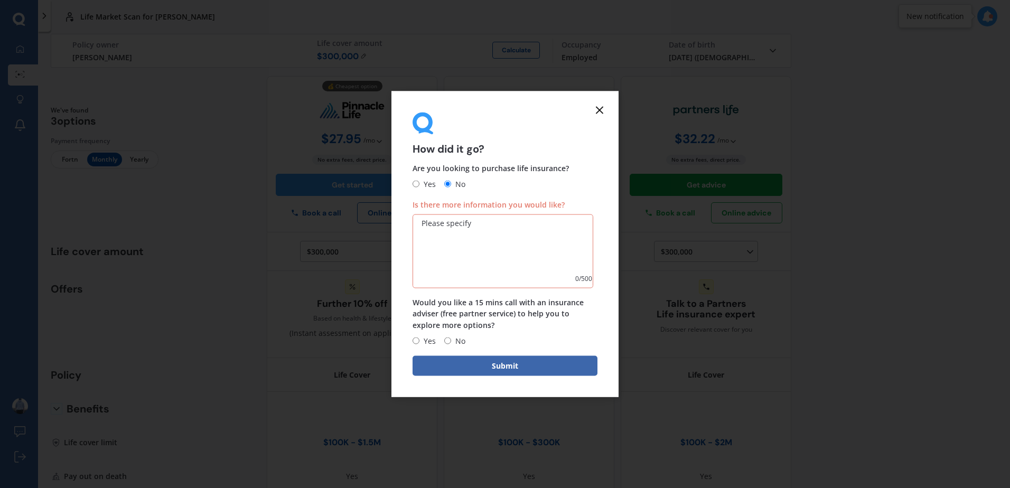
click at [449, 341] on input "No" at bounding box center [447, 341] width 7 height 7
radio input "true"
click at [470, 373] on button "Submit" at bounding box center [505, 365] width 185 height 20
drag, startPoint x: 608, startPoint y: 92, endPoint x: 608, endPoint y: 104, distance: 11.6
click at [610, 100] on form "How did it go? Are you looking to purchase life insurance? Yes No Is there more…" at bounding box center [504, 244] width 227 height 306
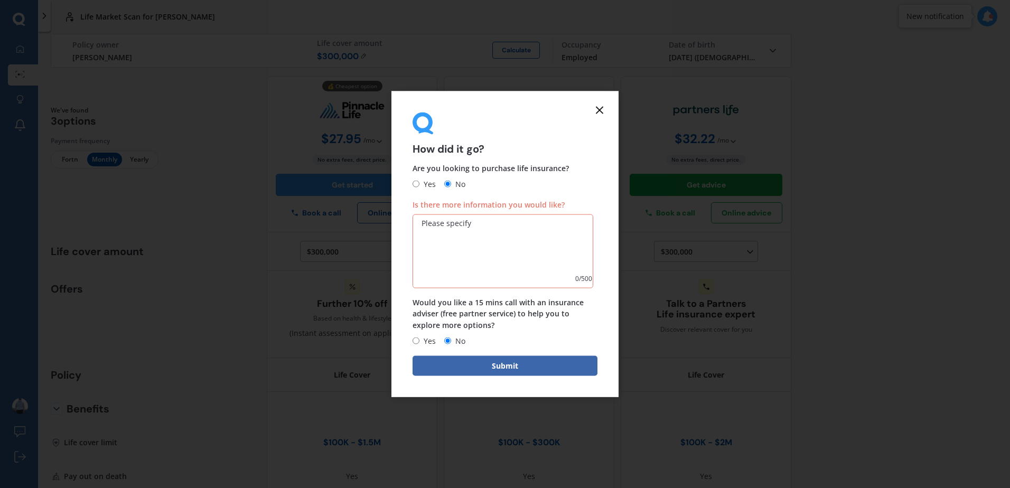
click at [603, 109] on div "How did it go? Are you looking to purchase life insurance? Yes No Is there more…" at bounding box center [504, 244] width 227 height 306
click at [600, 109] on icon at bounding box center [599, 110] width 13 height 13
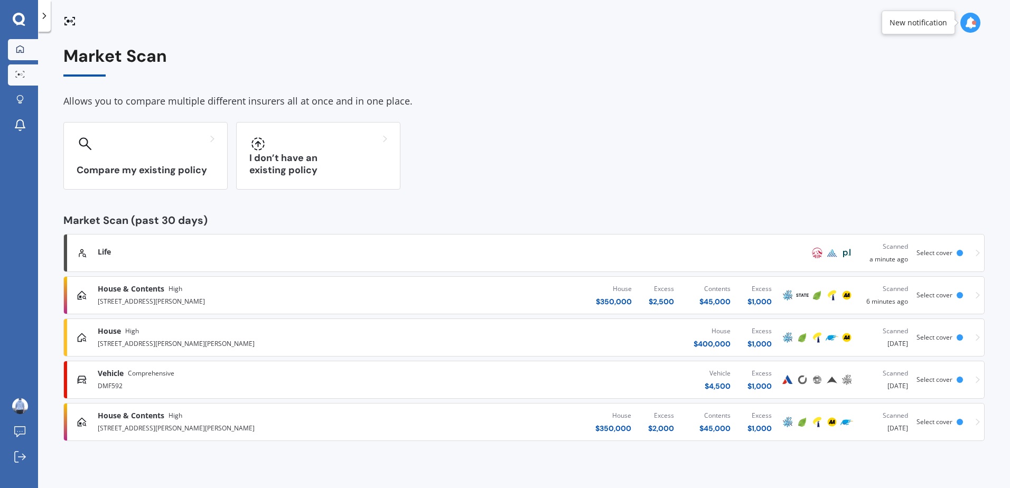
drag, startPoint x: 16, startPoint y: 63, endPoint x: 16, endPoint y: 53, distance: 10.0
click at [15, 61] on div "My Dashboard Market Scan Explore insurance Notifications" at bounding box center [19, 89] width 38 height 101
click at [16, 53] on icon at bounding box center [20, 49] width 8 height 8
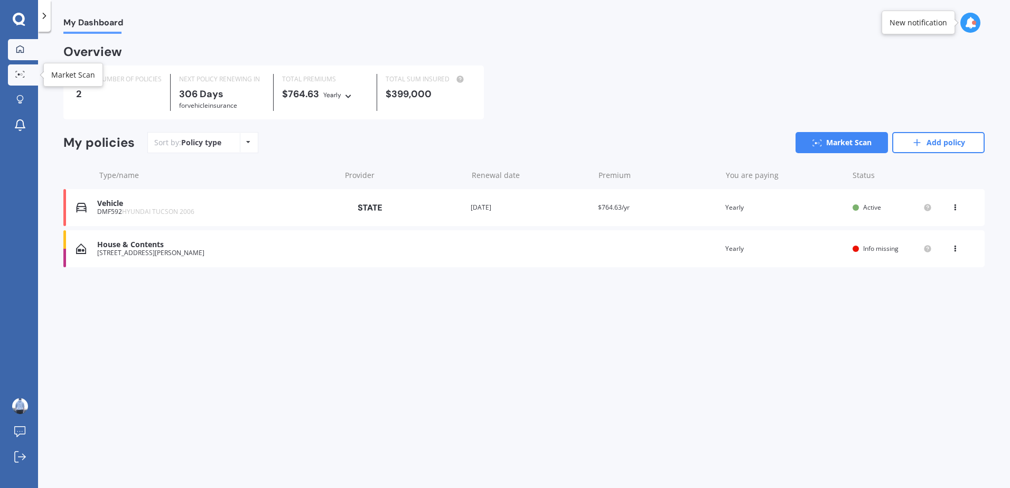
click at [16, 65] on link "Market Scan" at bounding box center [23, 74] width 30 height 21
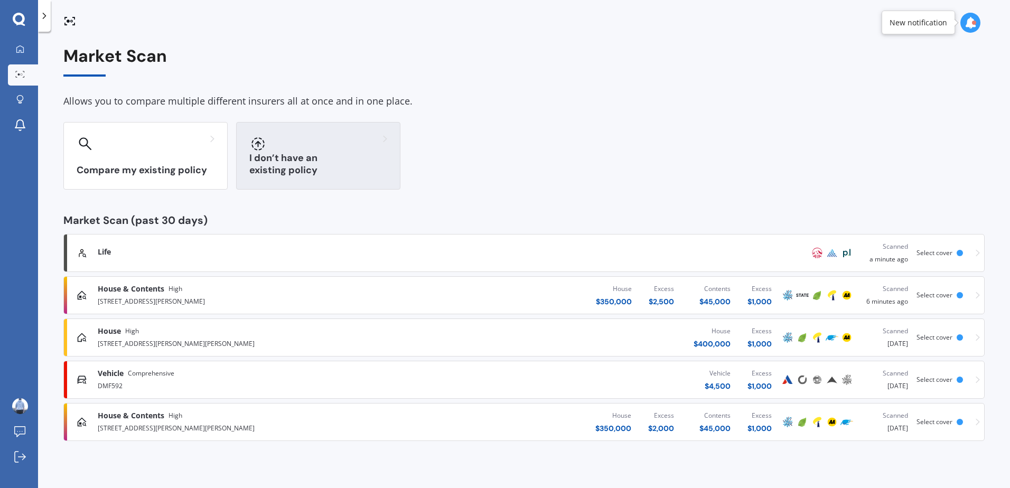
click at [271, 155] on div "I don’t have an existing policy" at bounding box center [318, 156] width 164 height 68
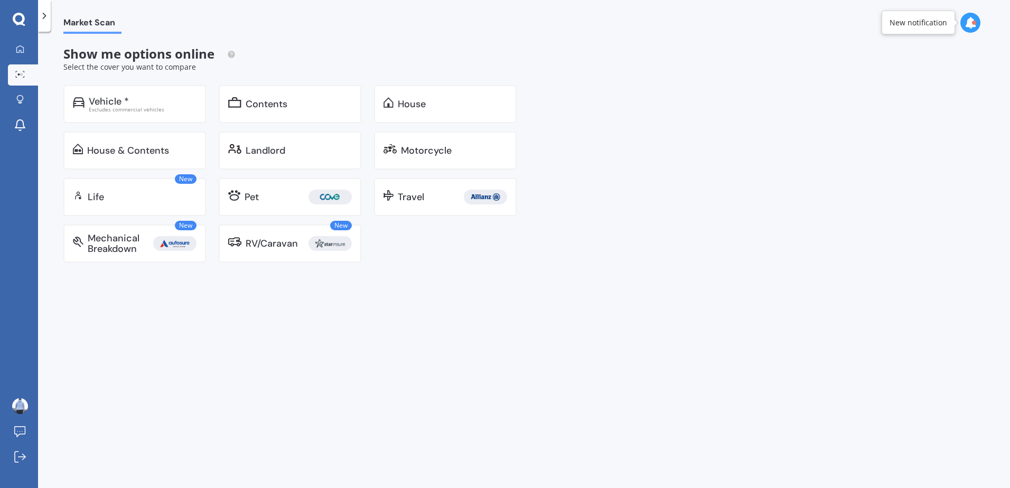
click at [374, 322] on div "Market Scan Show me options online Select the cover you want to compare Vehicle…" at bounding box center [524, 262] width 972 height 456
click at [144, 311] on div "Market Scan Show me options online Select the cover you want to compare Vehicle…" at bounding box center [524, 262] width 972 height 456
click at [294, 191] on div "Pet" at bounding box center [298, 197] width 107 height 15
click at [604, 141] on div "Market Scan Show me options online Select the cover you want to compare Vehicle…" at bounding box center [524, 262] width 972 height 456
click at [23, 38] on div "My Dashboard Market Scan Explore insurance Notifications [PERSON_NAME] Submit f…" at bounding box center [19, 244] width 38 height 488
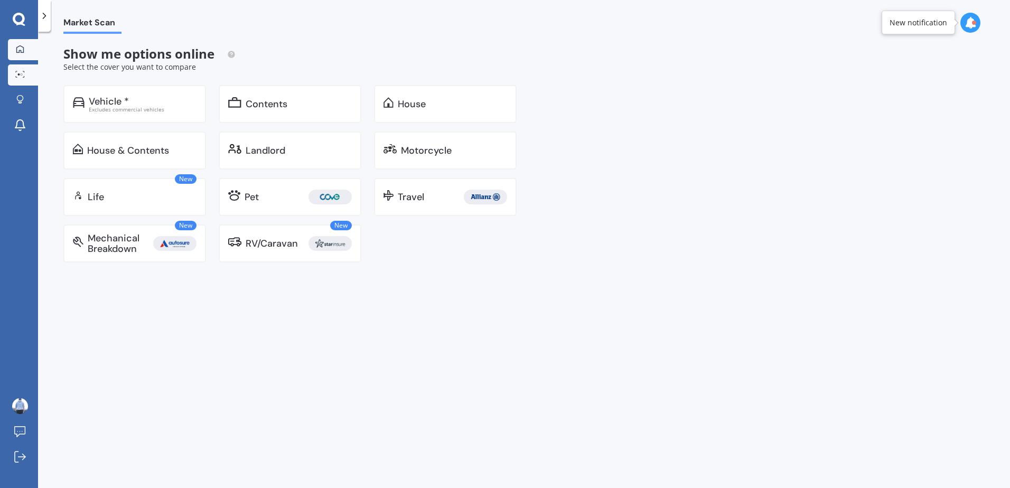
click at [22, 47] on icon at bounding box center [19, 48] width 7 height 7
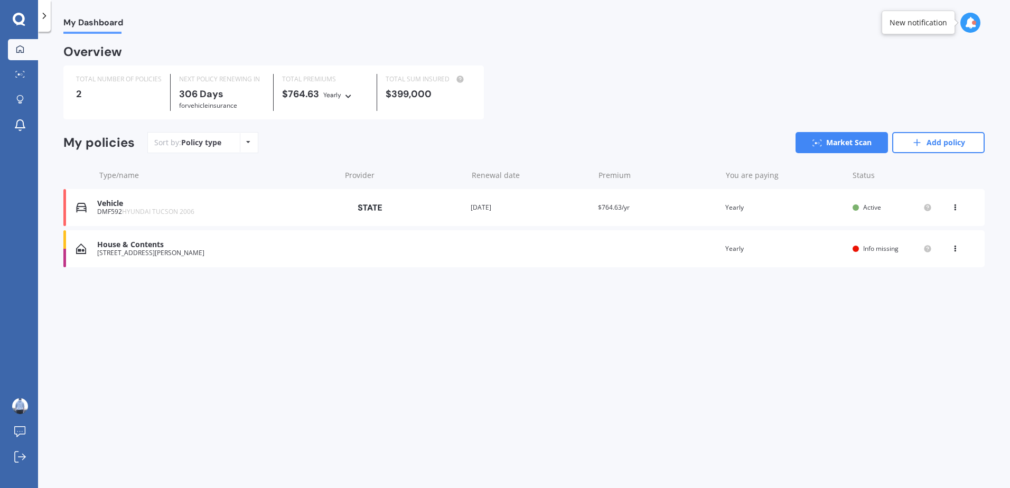
click at [447, 209] on div "Provider" at bounding box center [402, 207] width 119 height 19
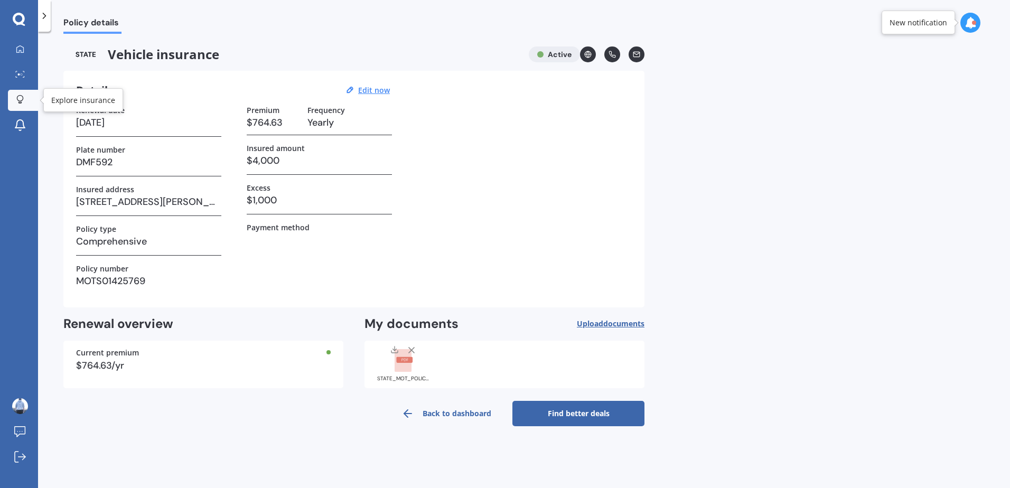
click at [20, 96] on icon at bounding box center [19, 99] width 7 height 9
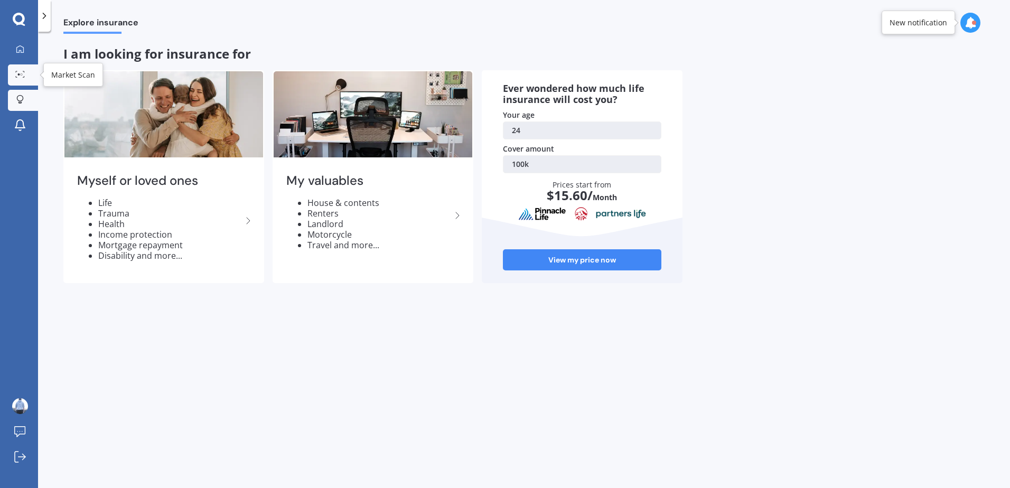
click at [23, 76] on icon at bounding box center [20, 74] width 10 height 7
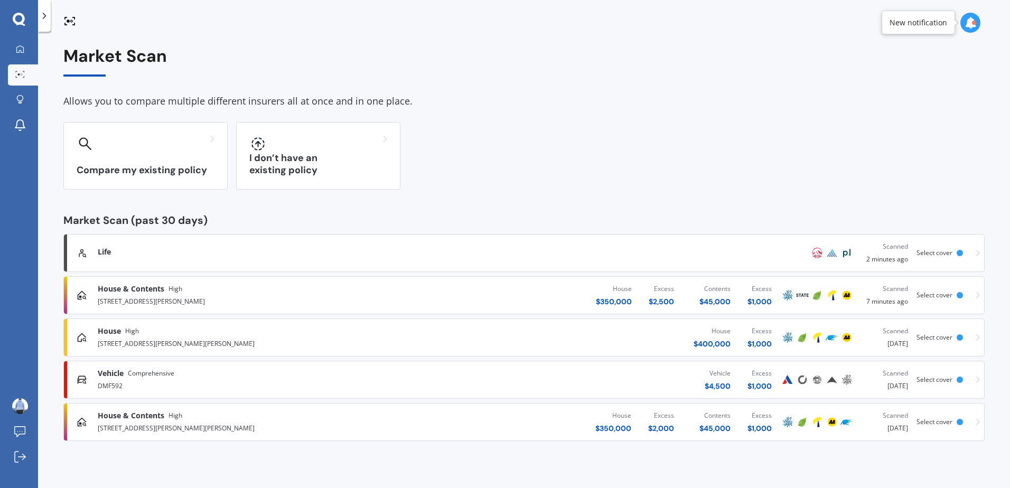
click at [170, 379] on div "DMF592" at bounding box center [263, 385] width 331 height 13
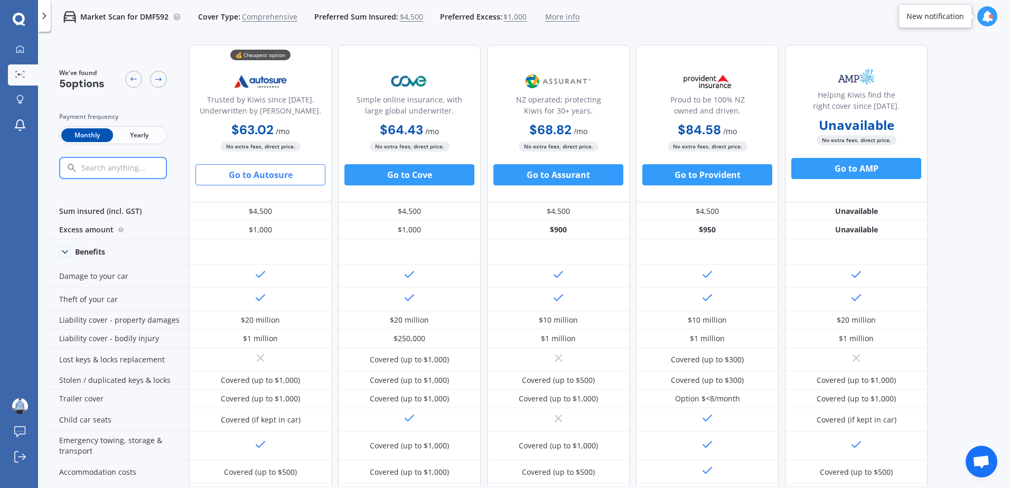
click at [154, 140] on span "Yearly" at bounding box center [139, 135] width 52 height 14
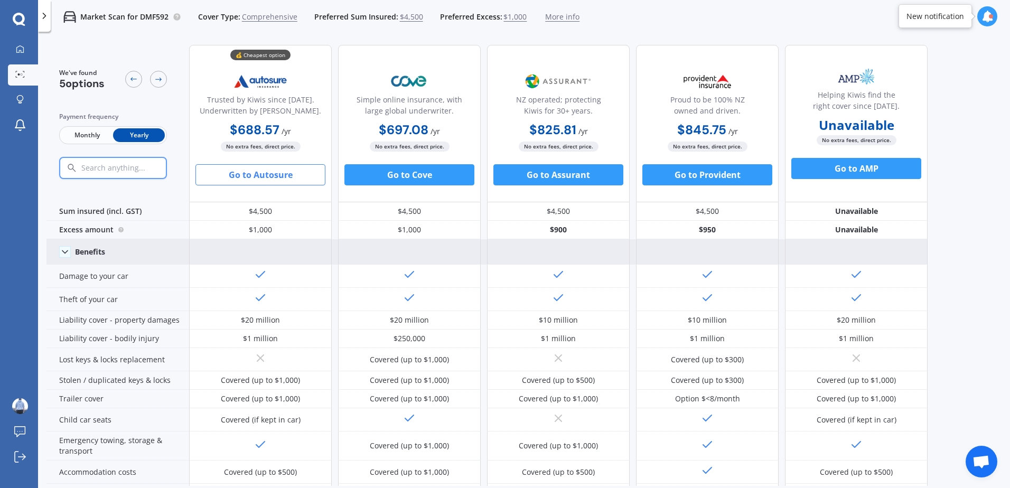
click at [76, 249] on div "Benefits" at bounding box center [90, 252] width 30 height 10
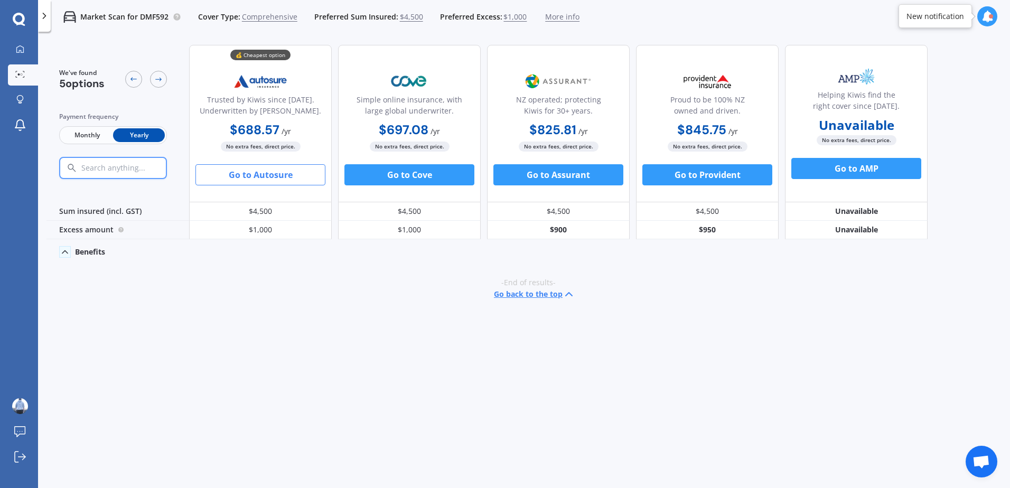
click at [74, 250] on div "Benefits" at bounding box center [117, 251] width 143 height 25
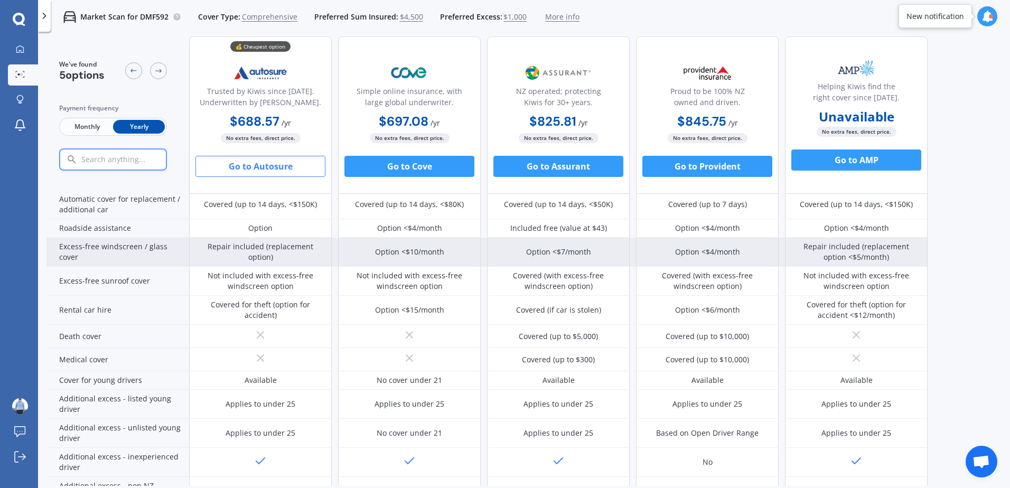
scroll to position [399, 0]
